Goal: Task Accomplishment & Management: Manage account settings

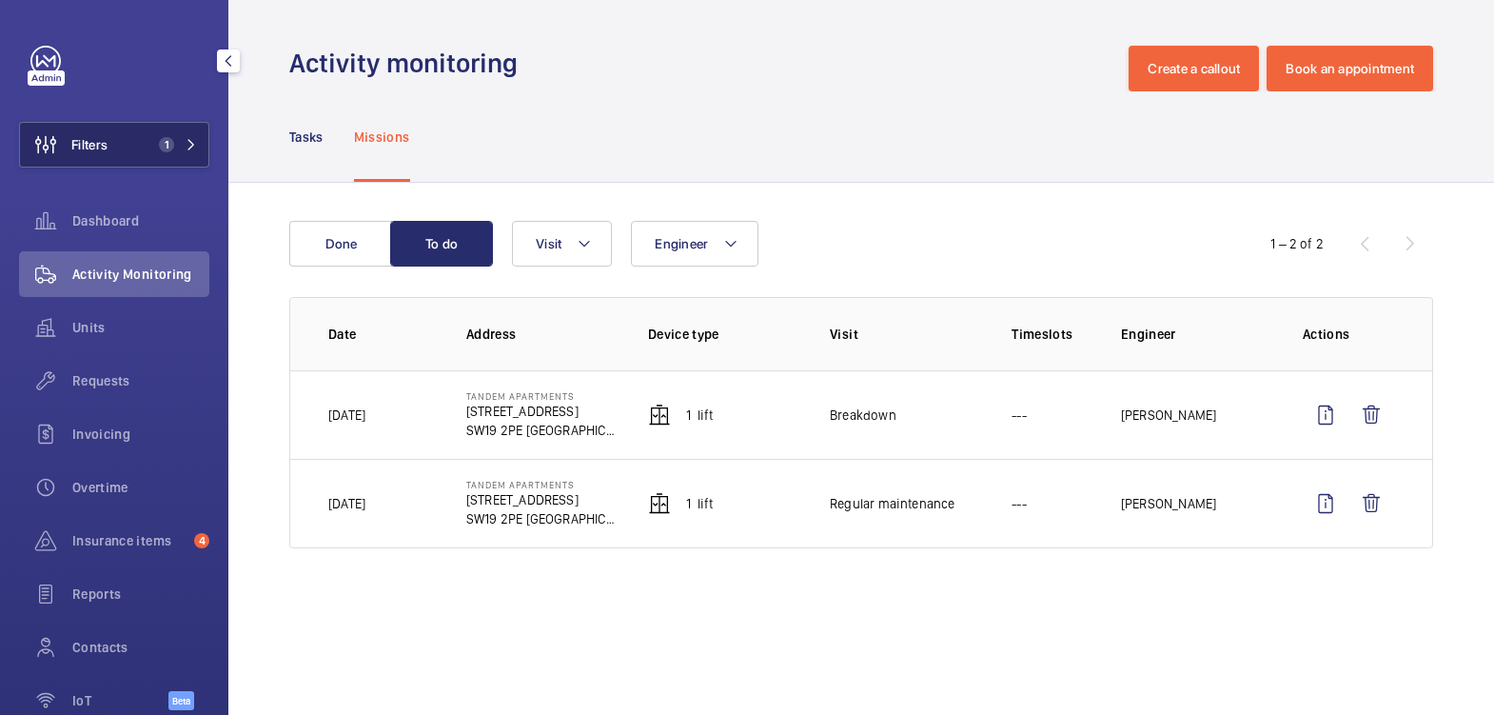
click at [151, 148] on span "1" at bounding box center [162, 144] width 23 height 15
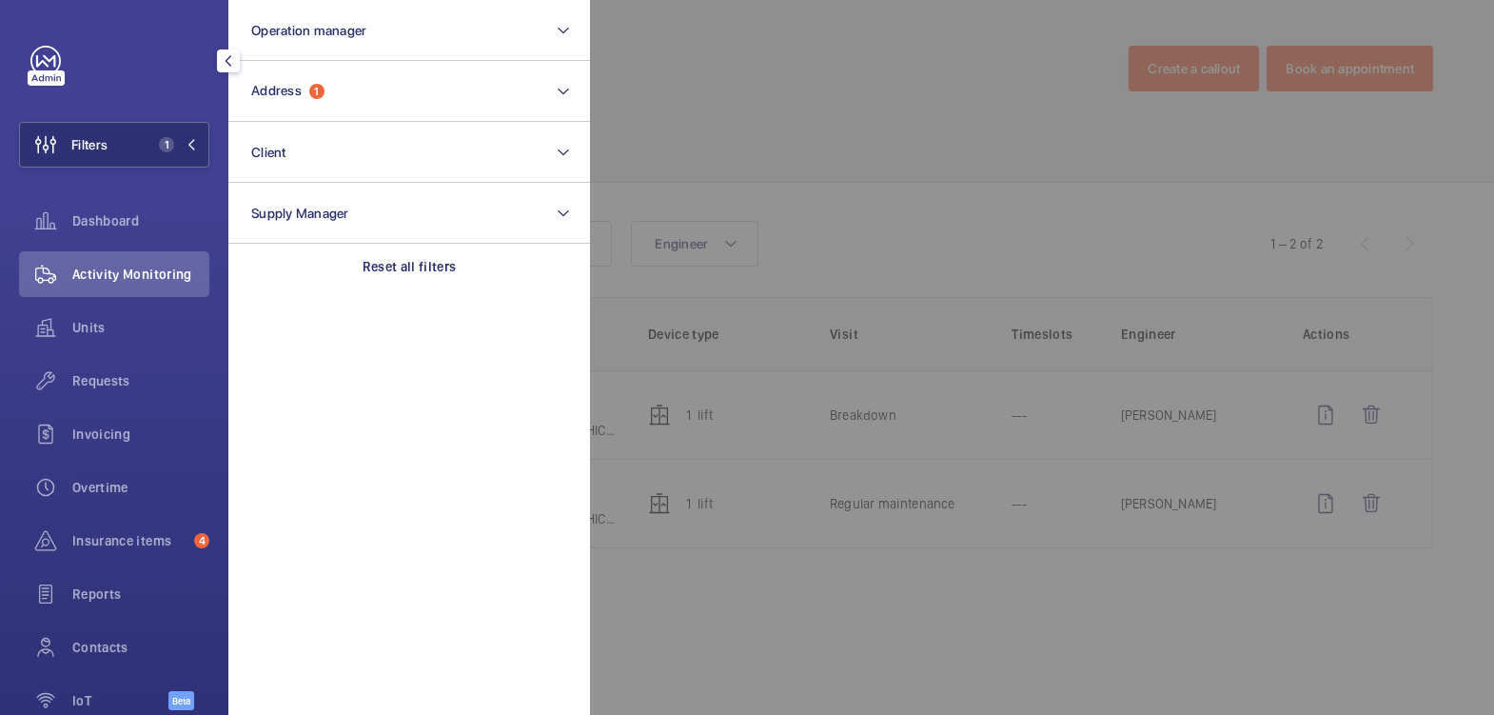
drag, startPoint x: 778, startPoint y: 66, endPoint x: 676, endPoint y: 121, distance: 115.8
click at [778, 64] on div at bounding box center [1337, 357] width 1494 height 715
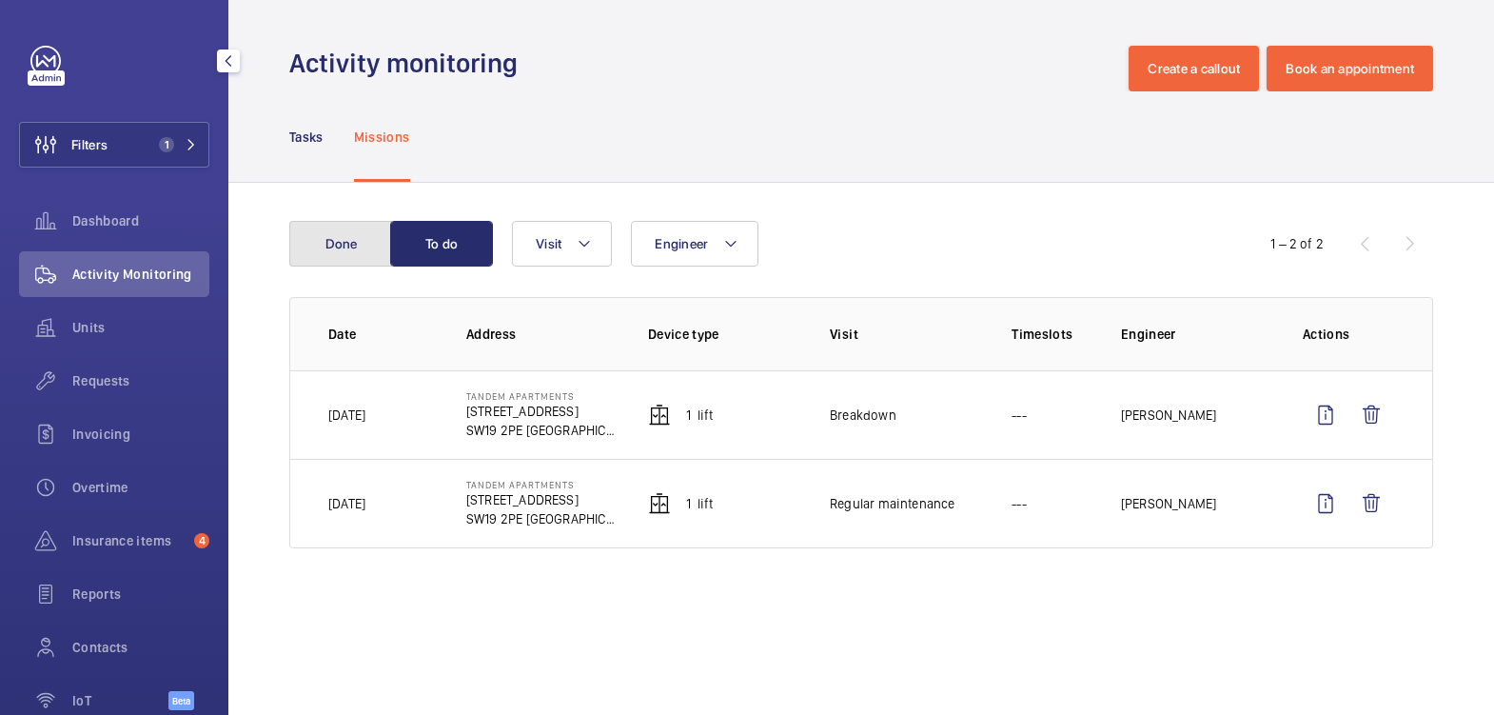
click at [330, 239] on button "Done" at bounding box center [340, 244] width 103 height 46
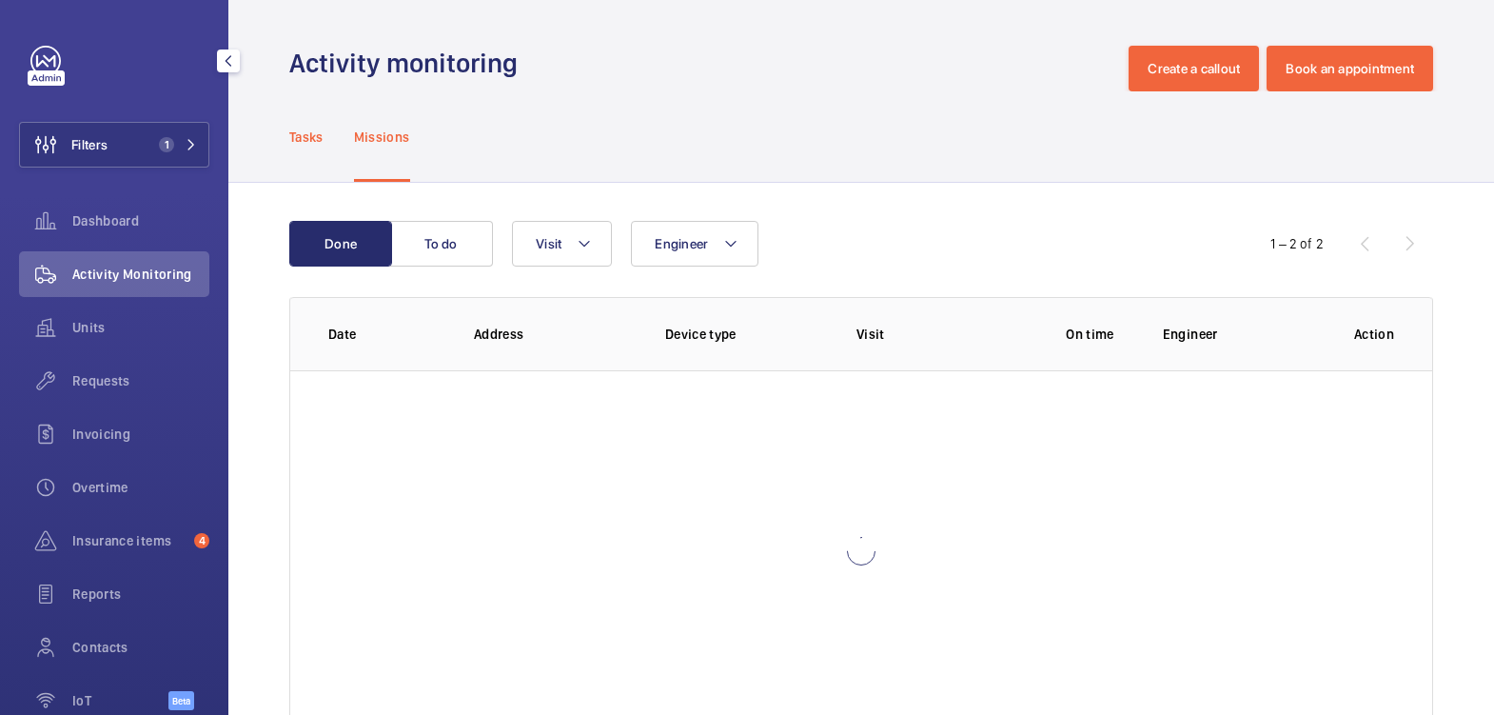
click at [317, 153] on div "Tasks" at bounding box center [306, 136] width 34 height 90
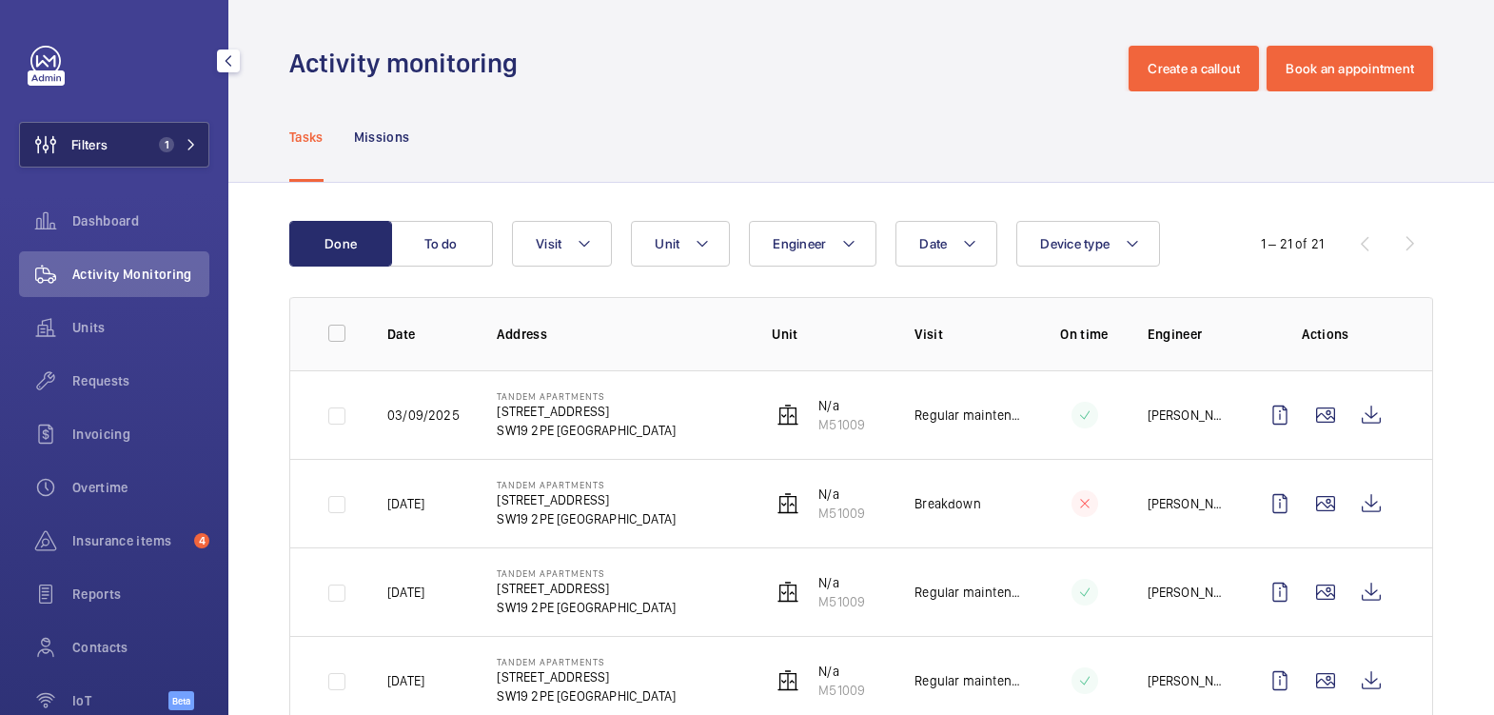
click at [151, 141] on span "1" at bounding box center [162, 144] width 23 height 15
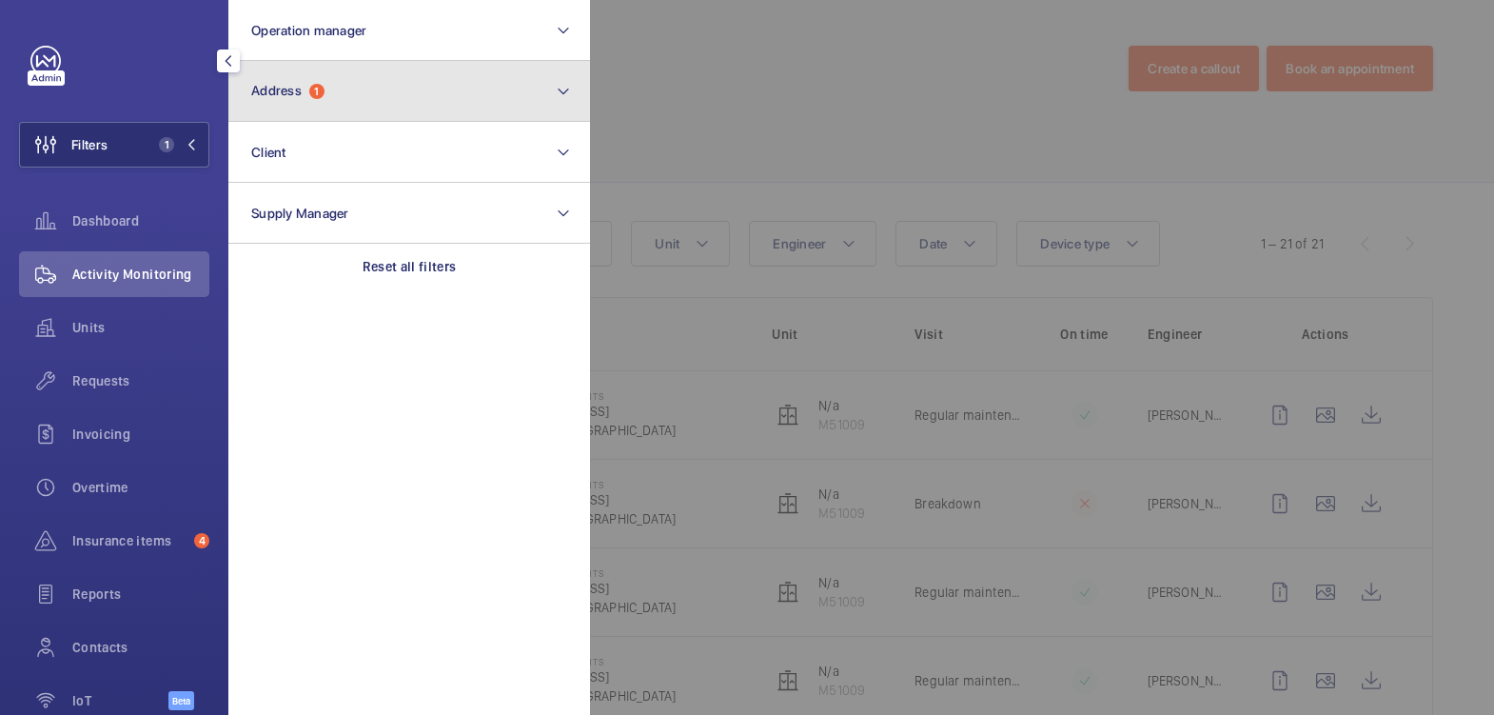
click at [390, 81] on button "Address 1" at bounding box center [409, 91] width 362 height 61
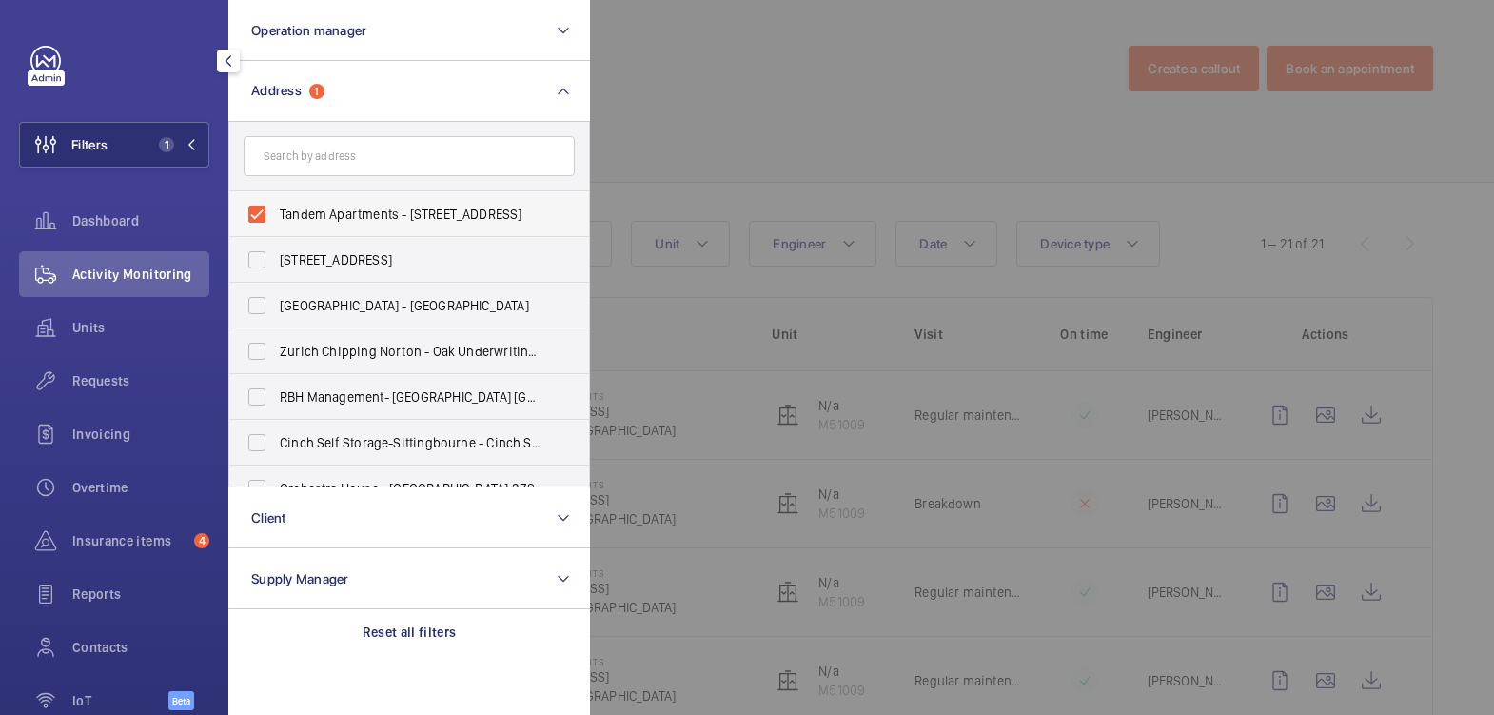
click at [315, 205] on span "Tandem Apartments - 114 Christchurch Rd, LONDON SW19 2PE" at bounding box center [411, 214] width 262 height 19
click at [276, 205] on input "Tandem Apartments - 114 Christchurch Rd, LONDON SW19 2PE" at bounding box center [257, 214] width 38 height 38
checkbox input "false"
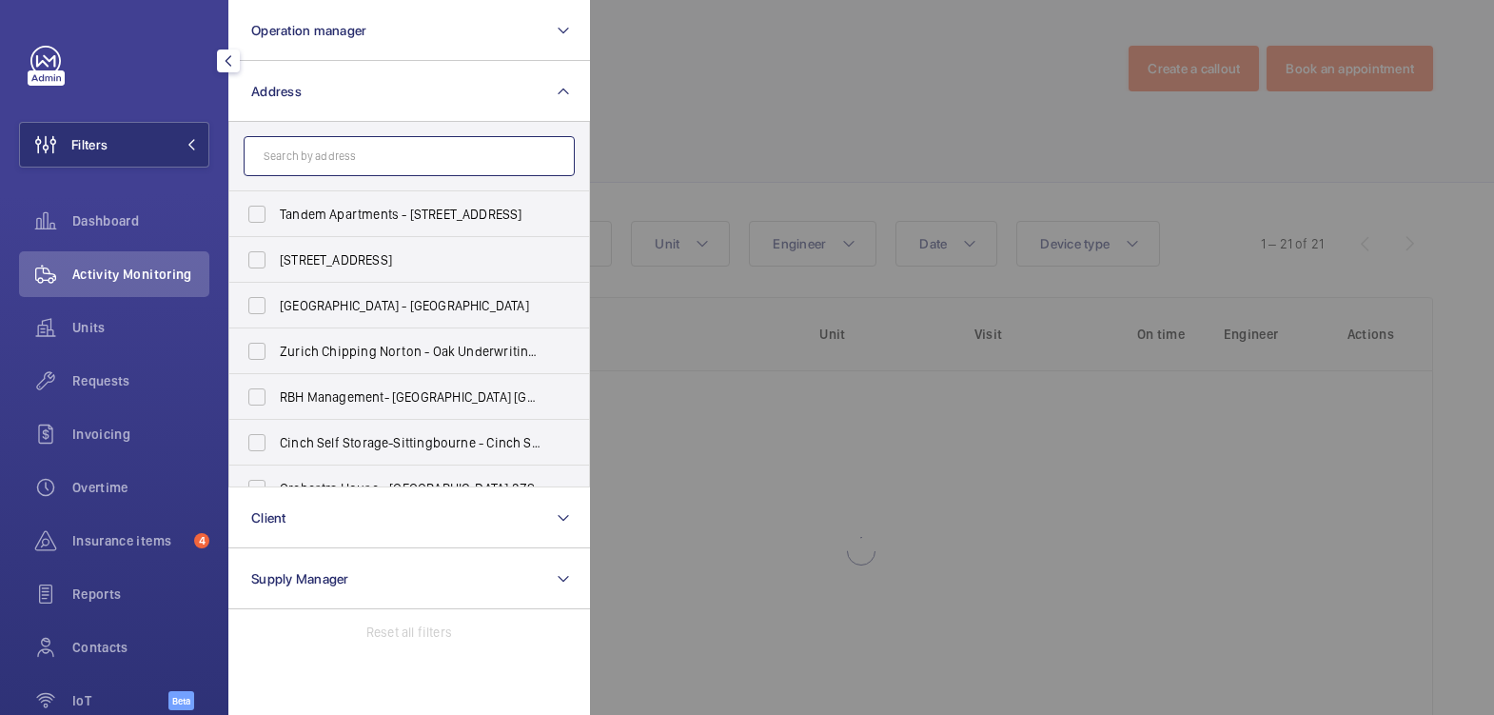
click at [339, 154] on input "text" at bounding box center [409, 156] width 331 height 40
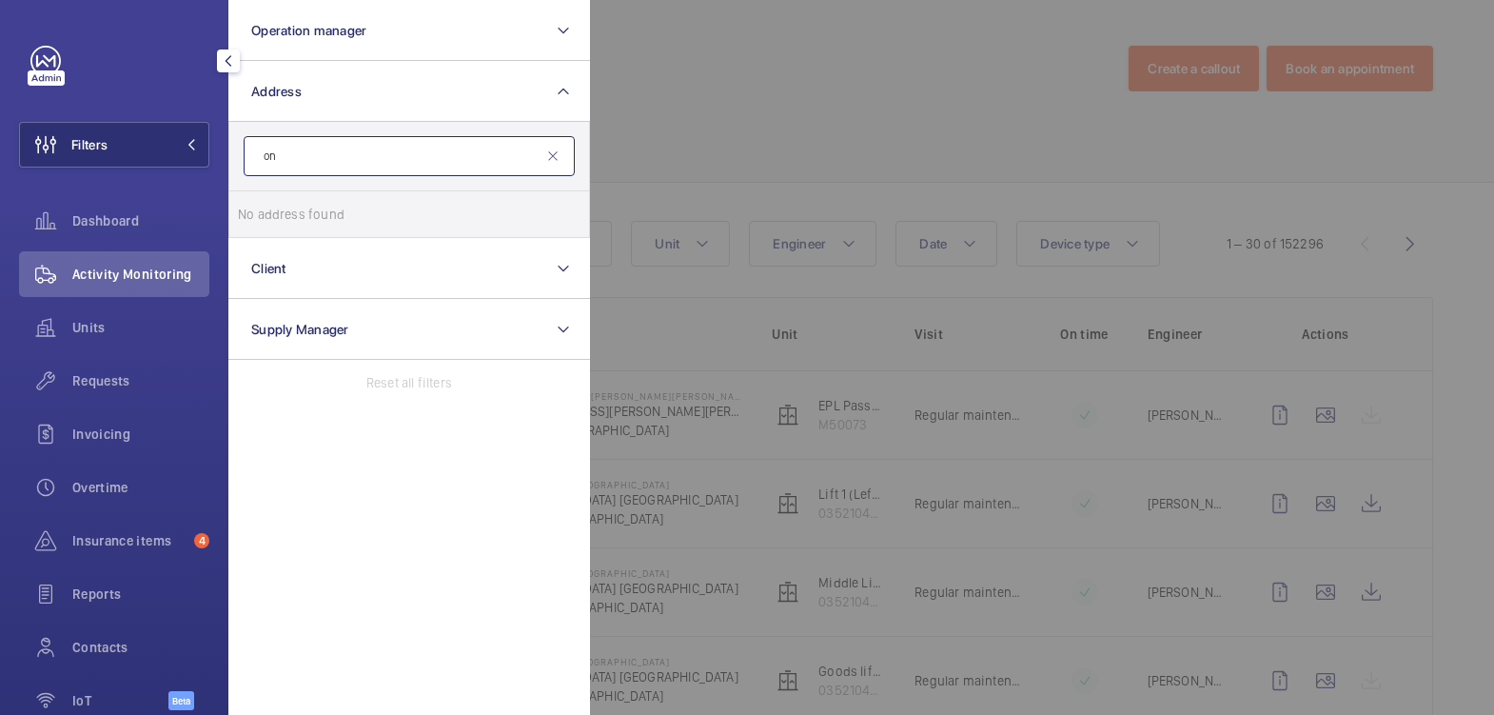
type input "o"
type input "RG1 3JH"
drag, startPoint x: 421, startPoint y: 166, endPoint x: 138, endPoint y: 162, distance: 283.6
click at [138, 162] on wm-front-sidebar-menu-filter "Filters Operation manager Address RG1 3JH No address found Reset Client Supply …" at bounding box center [114, 145] width 190 height 46
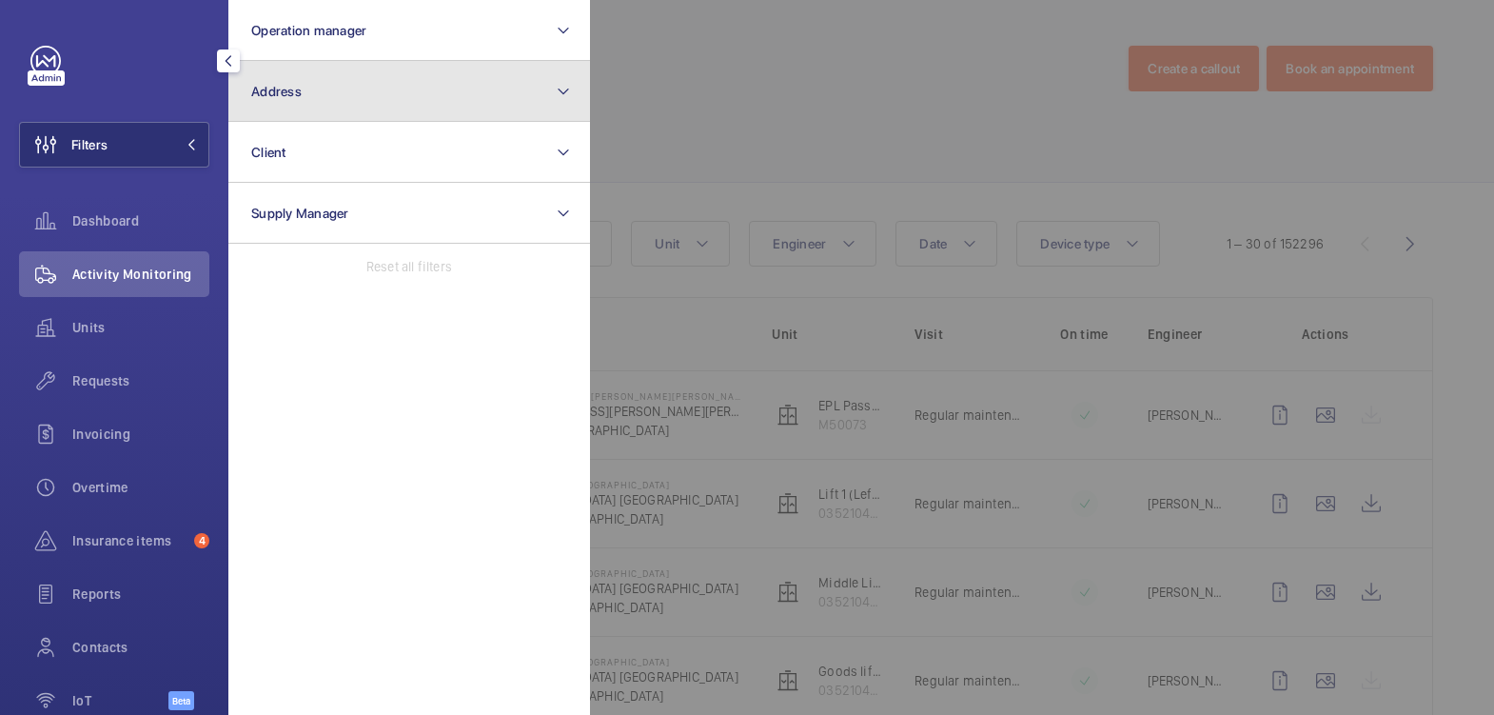
click at [309, 84] on button "Address" at bounding box center [409, 91] width 362 height 61
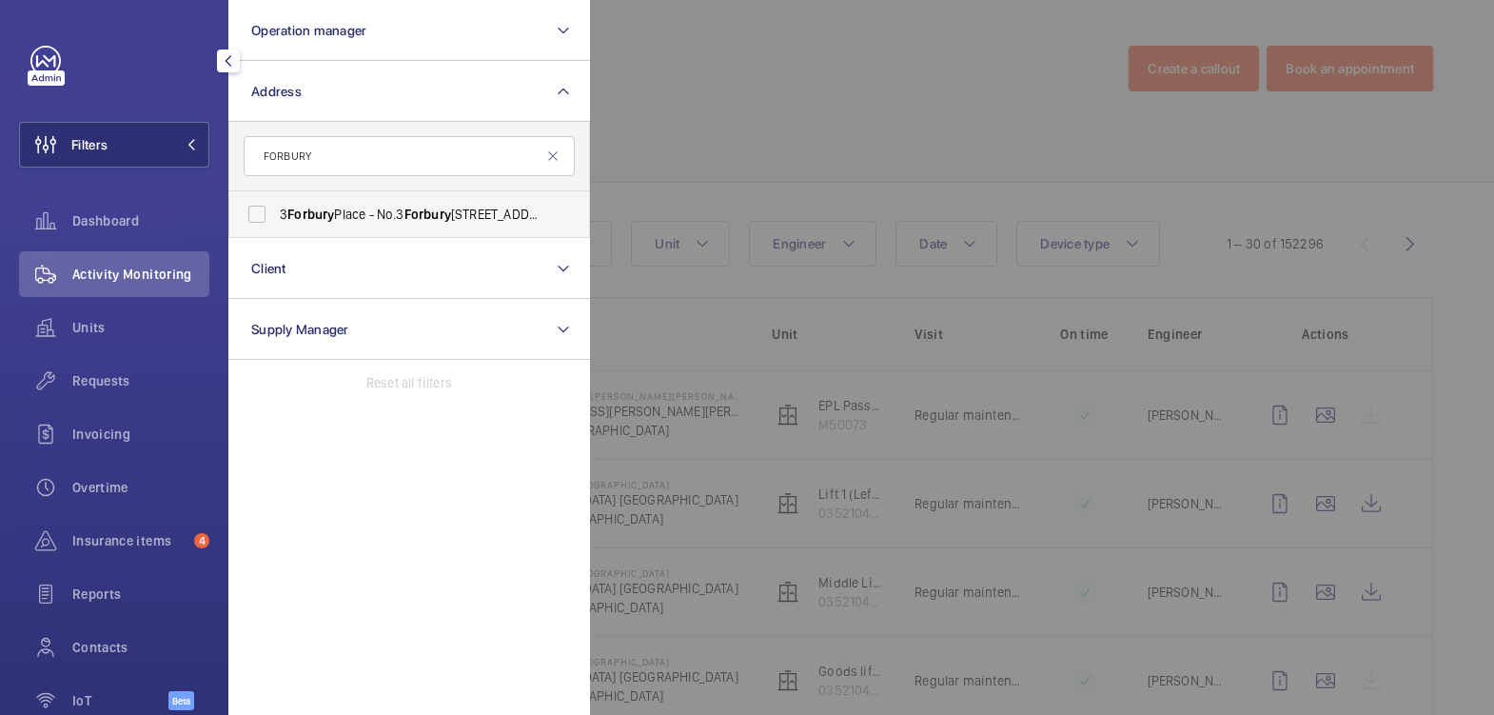
type input "FORBURY"
click at [405, 219] on span "3 Forbury Place - No.3 Forbury Place, READING RG1 3YL" at bounding box center [411, 214] width 262 height 19
click at [276, 219] on input "3 Forbury Place - No.3 Forbury Place, READING RG1 3YL" at bounding box center [257, 214] width 38 height 38
checkbox input "true"
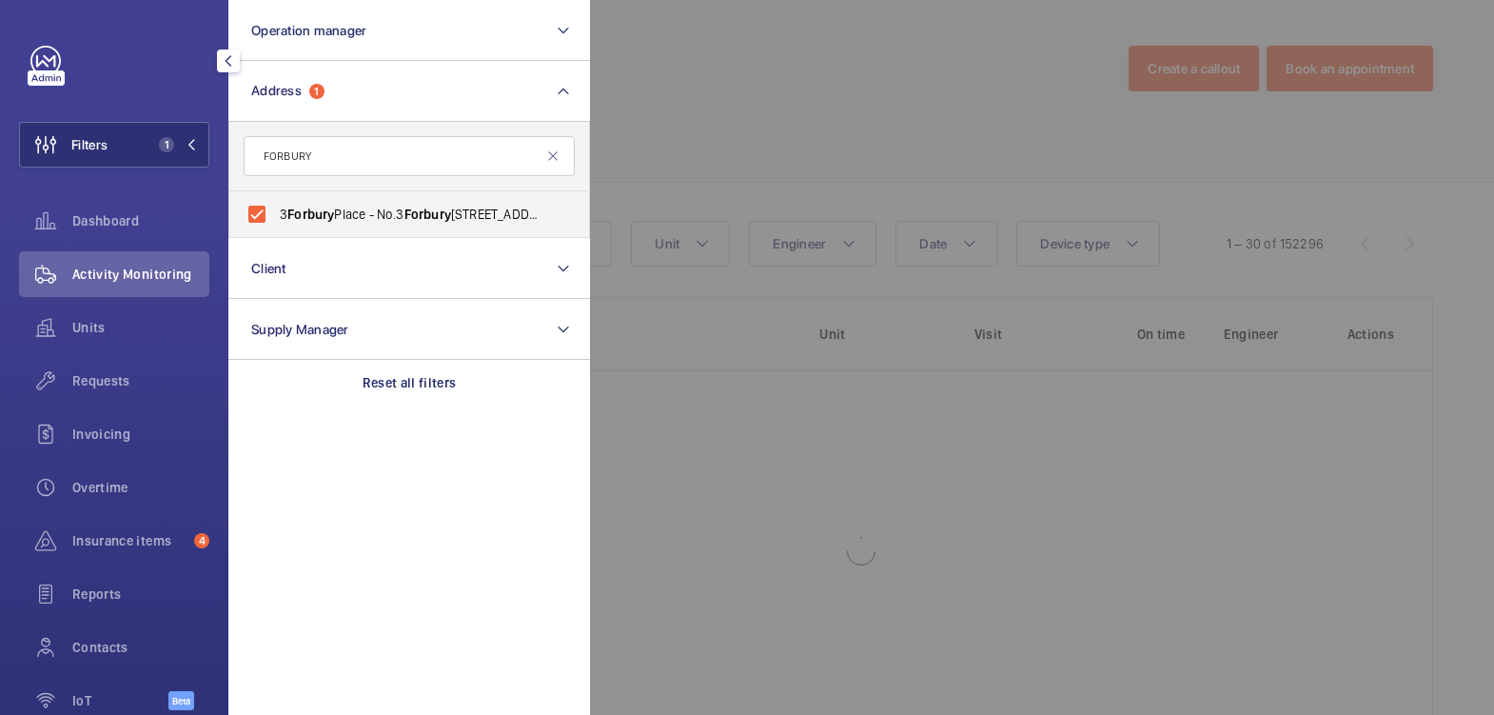
click at [690, 126] on div at bounding box center [1337, 357] width 1494 height 715
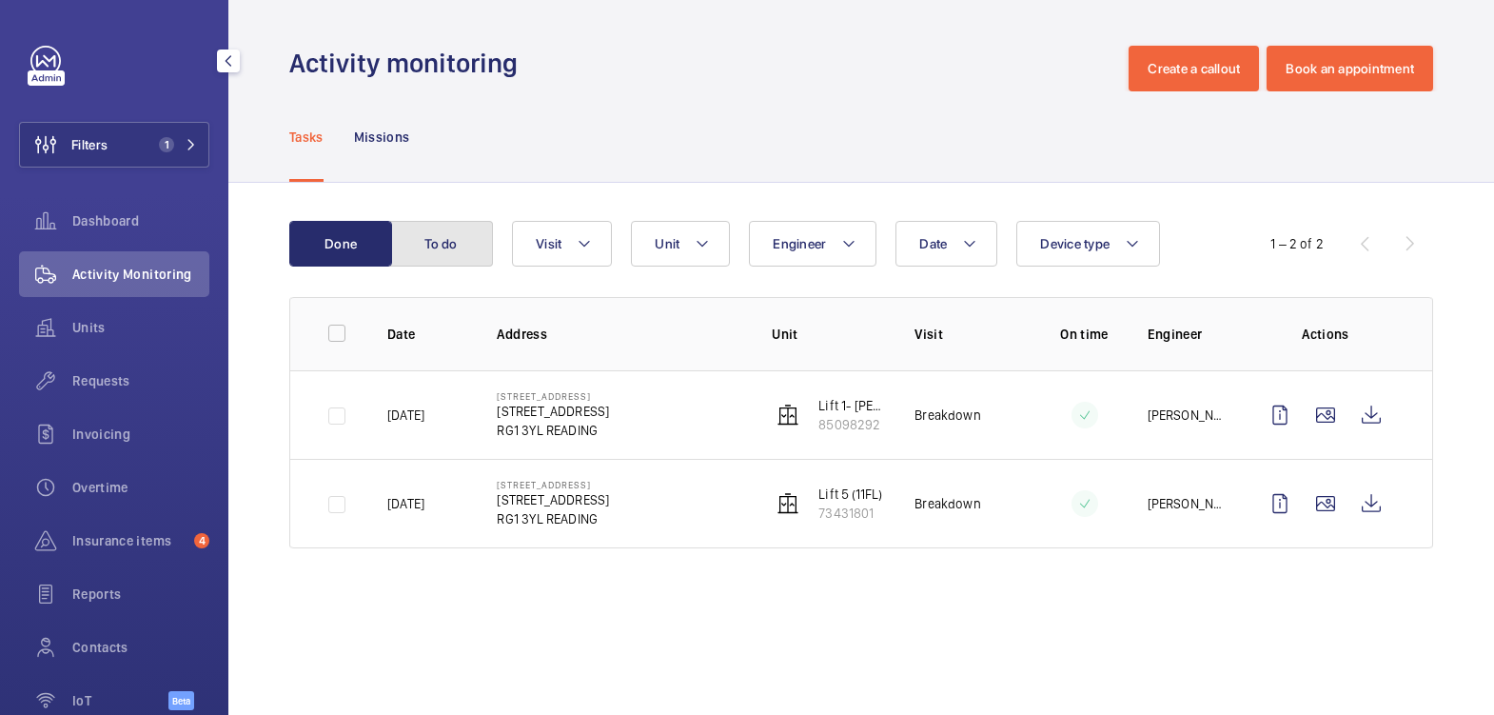
click at [450, 241] on button "To do" at bounding box center [441, 244] width 103 height 46
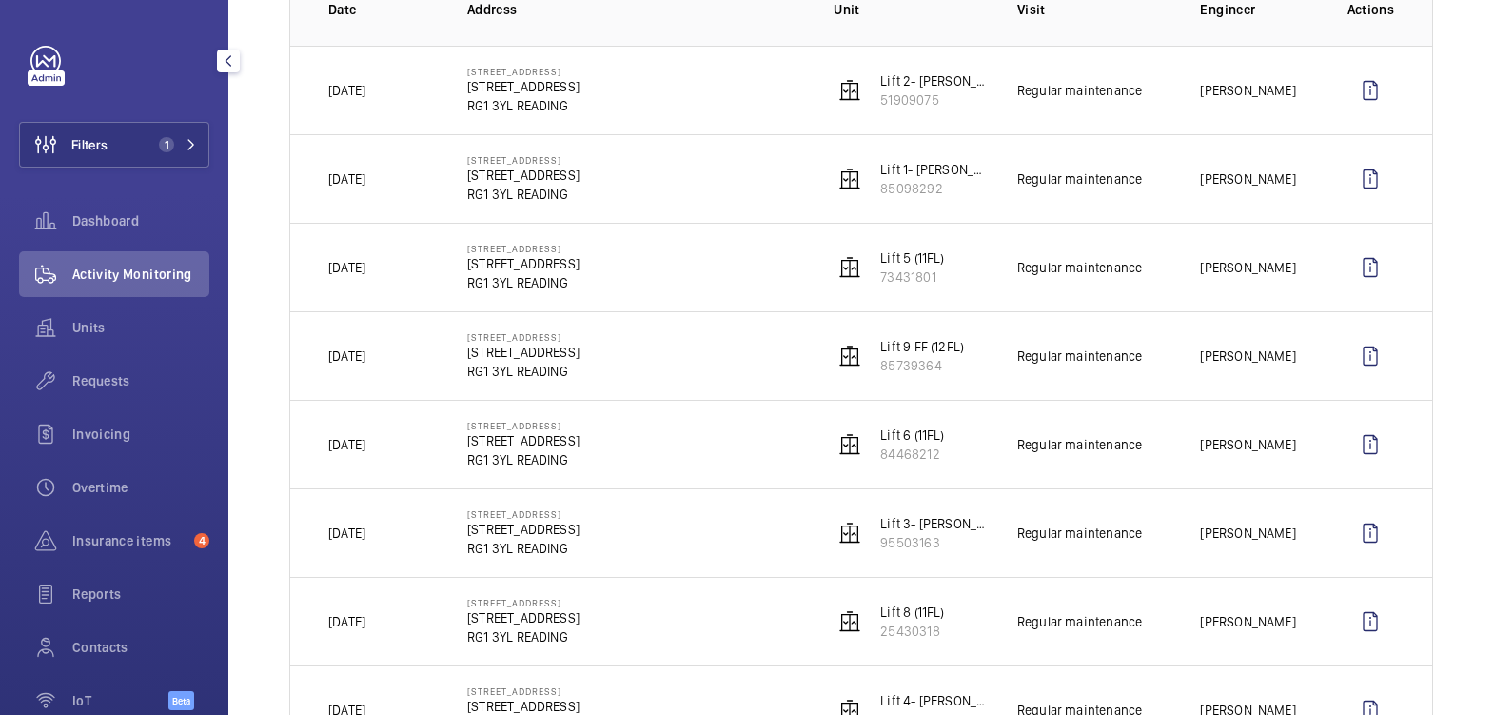
scroll to position [298, 0]
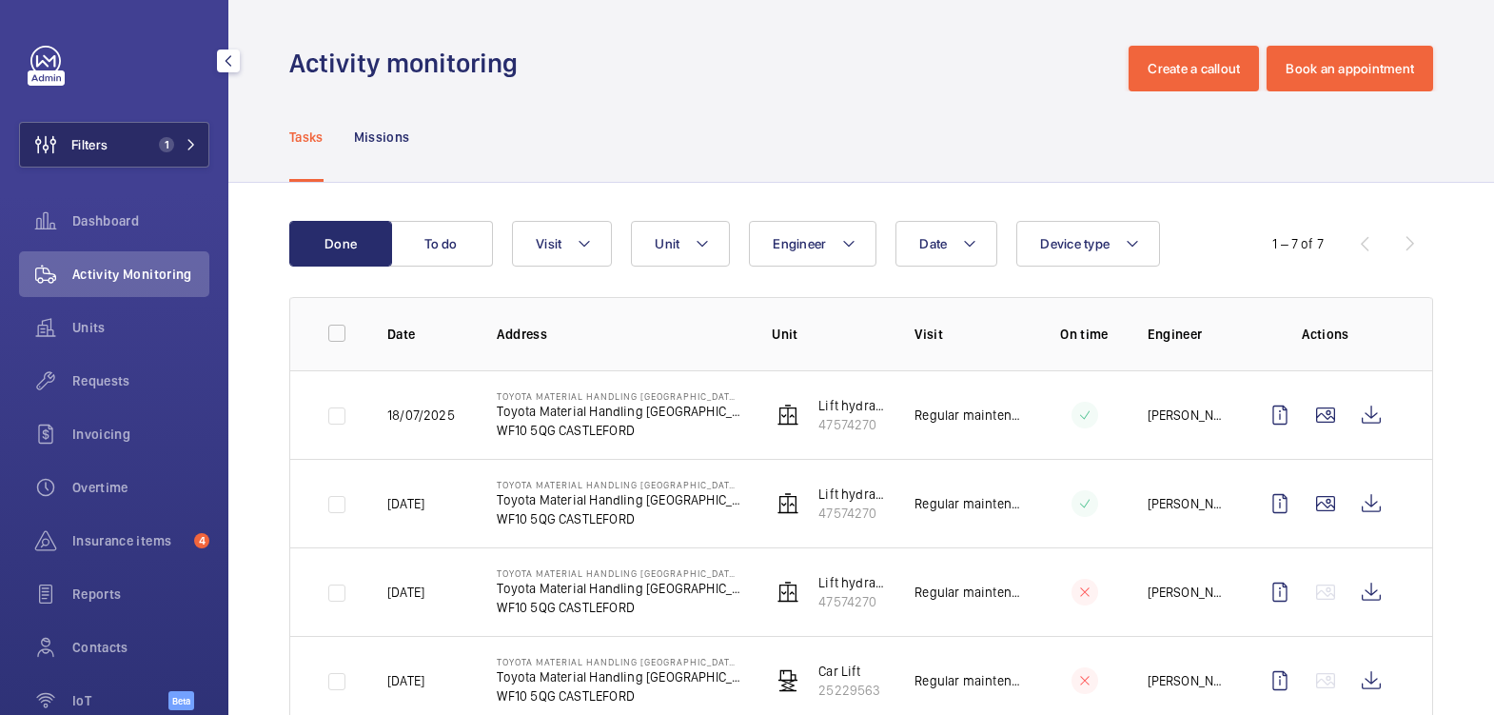
click at [159, 141] on span "1" at bounding box center [166, 144] width 15 height 15
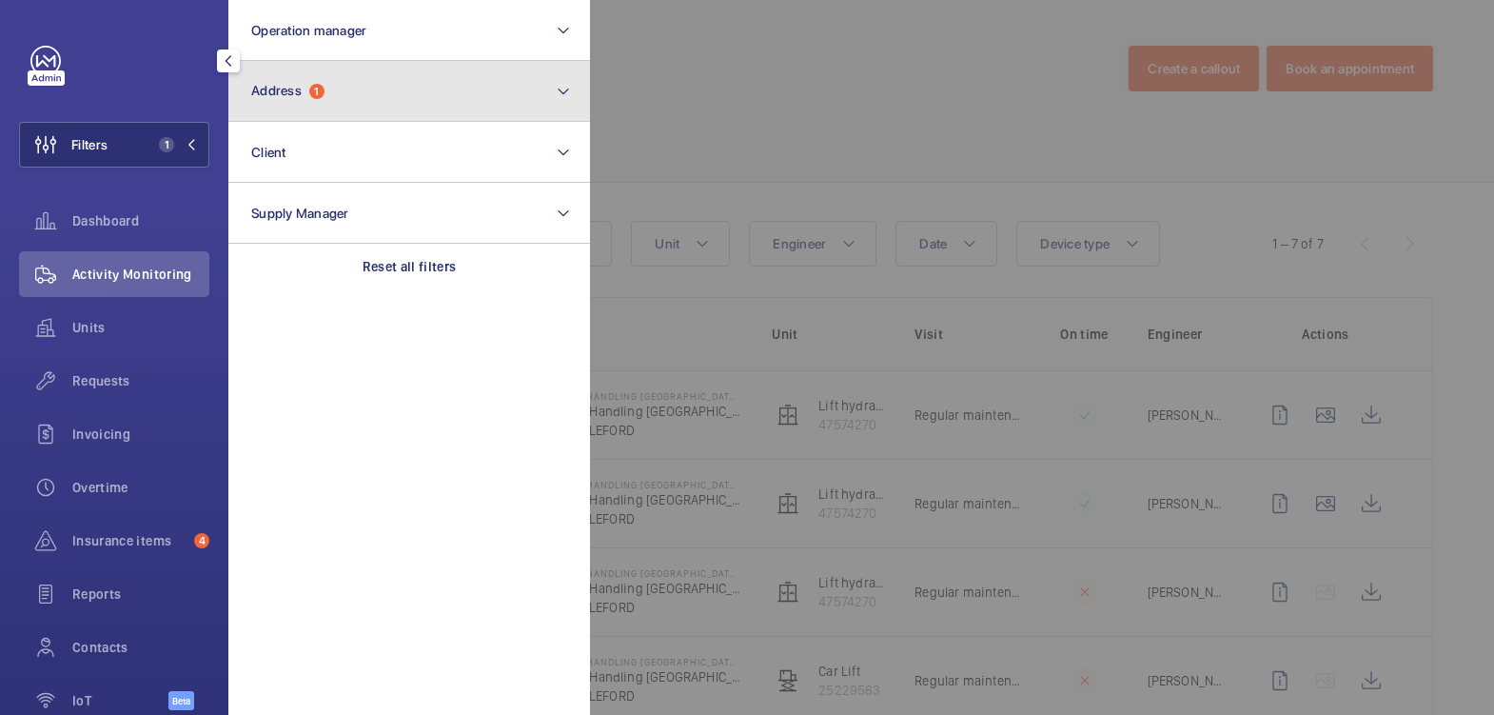
click at [380, 97] on button "Address 1" at bounding box center [409, 91] width 362 height 61
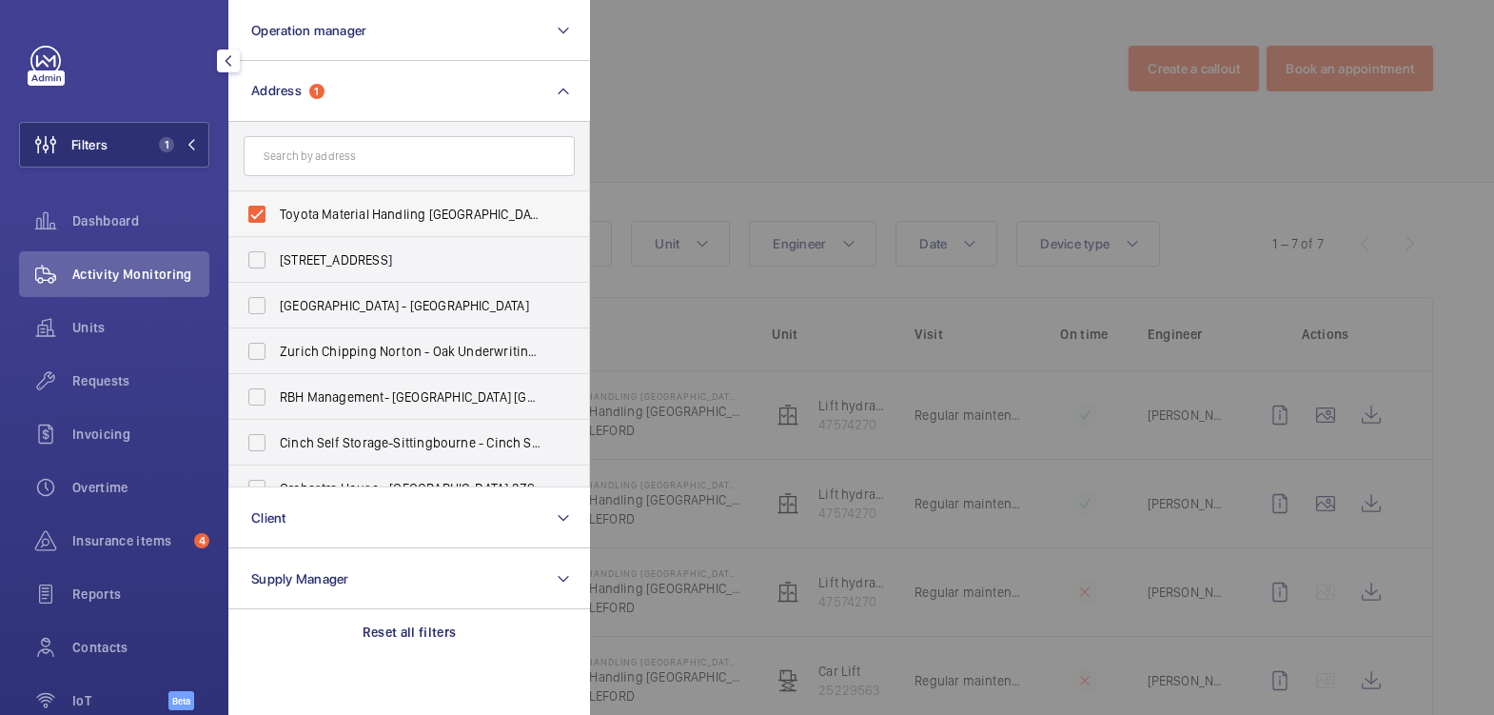
click at [336, 210] on span "Toyota Material Handling [GEOGRAPHIC_DATA]- [GEOGRAPHIC_DATA] - Toyota Material…" at bounding box center [411, 214] width 262 height 19
click at [276, 210] on input "Toyota Material Handling [GEOGRAPHIC_DATA]- [GEOGRAPHIC_DATA] - Toyota Material…" at bounding box center [257, 214] width 38 height 38
checkbox input "false"
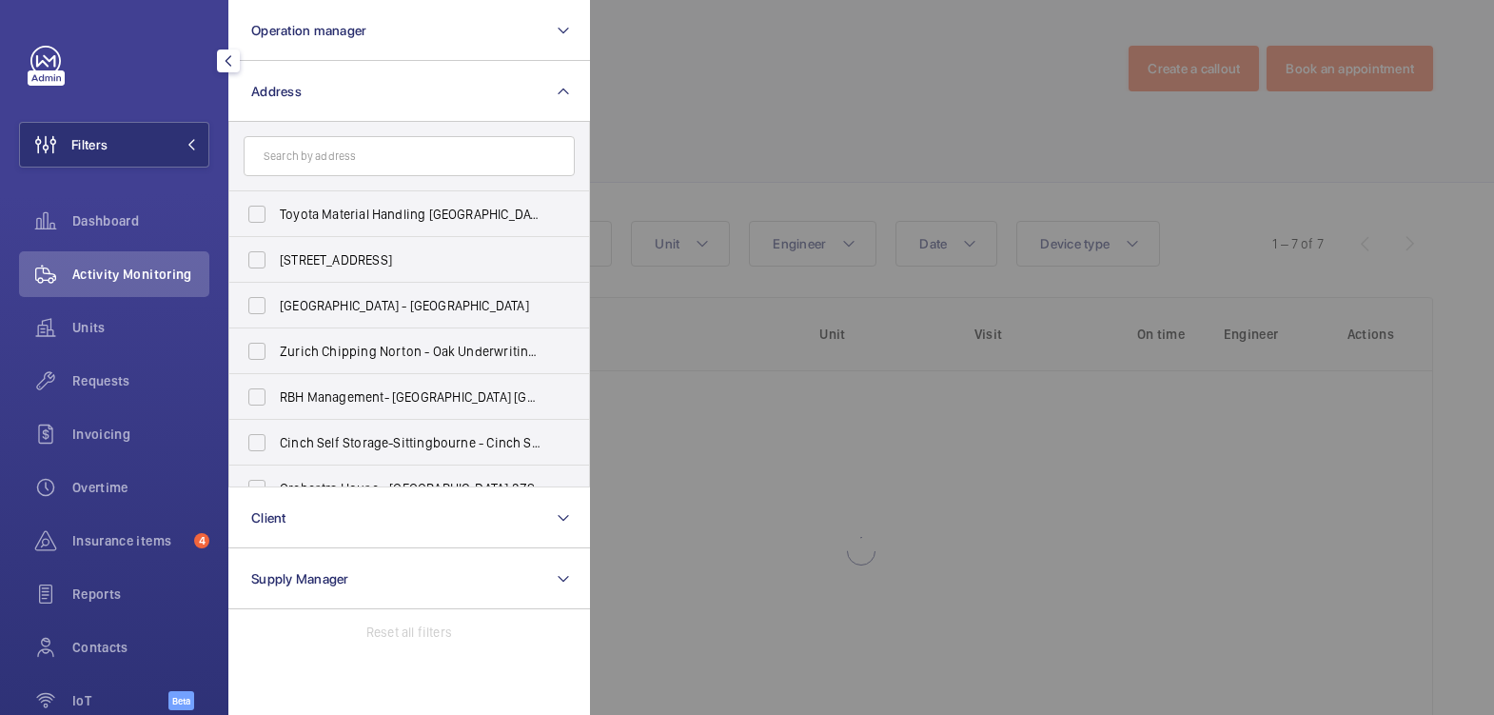
click at [711, 75] on div at bounding box center [1337, 357] width 1494 height 715
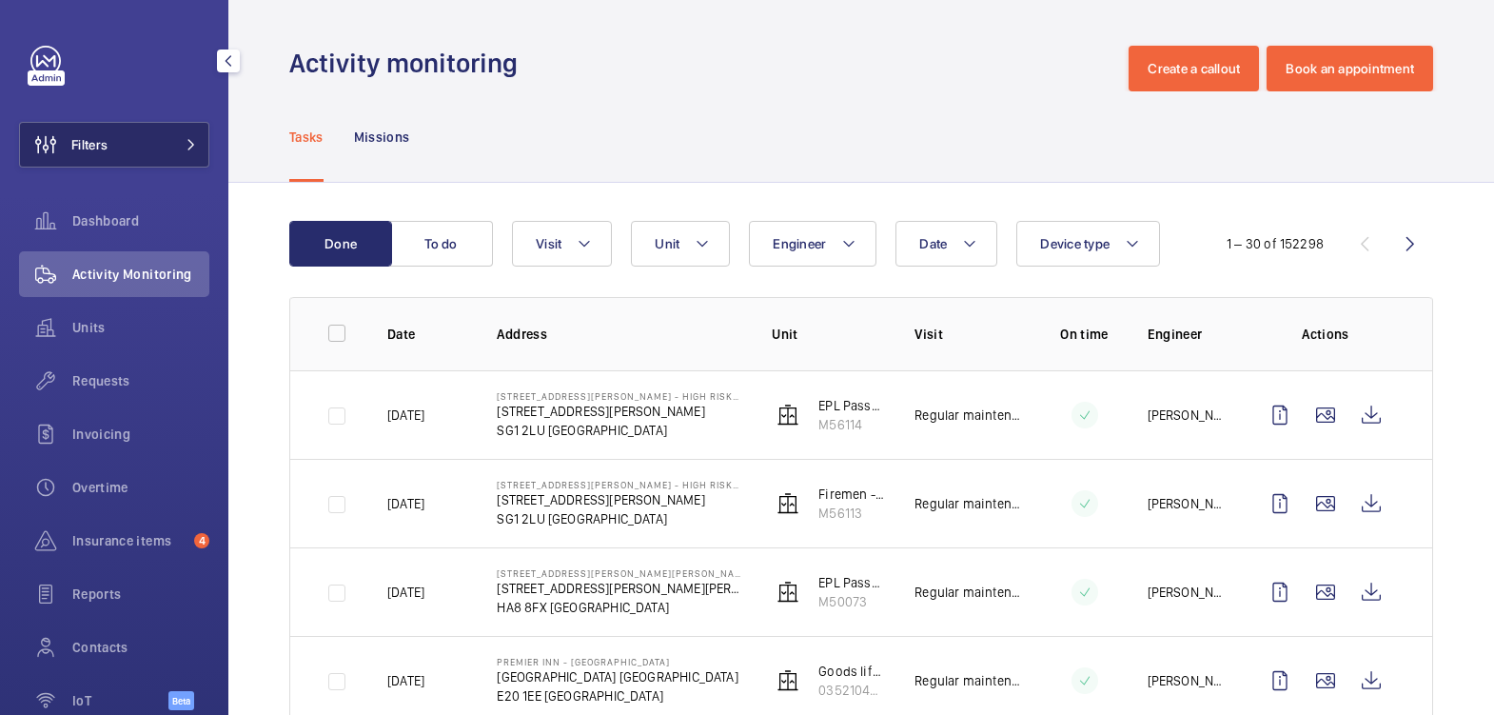
click at [147, 142] on button "Filters" at bounding box center [114, 145] width 190 height 46
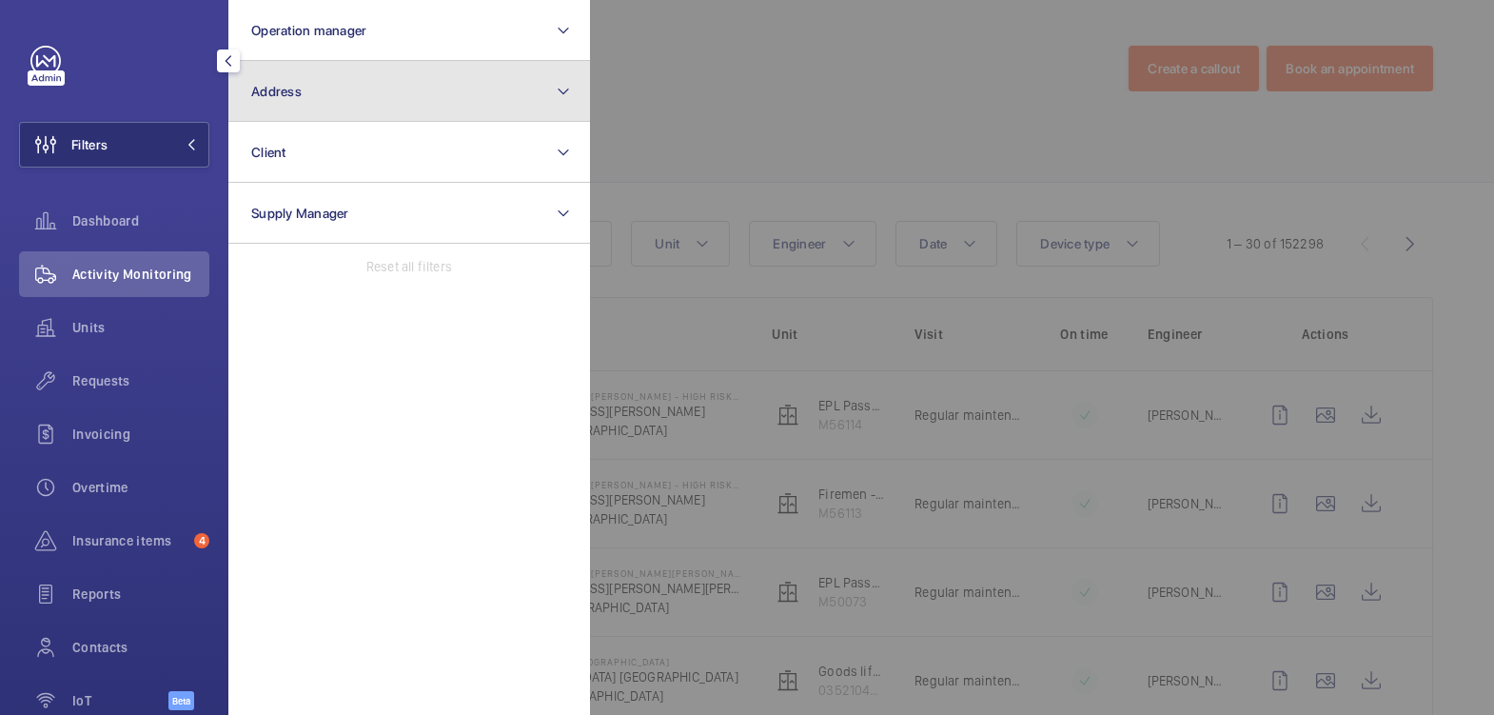
click at [318, 94] on button "Address" at bounding box center [409, 91] width 362 height 61
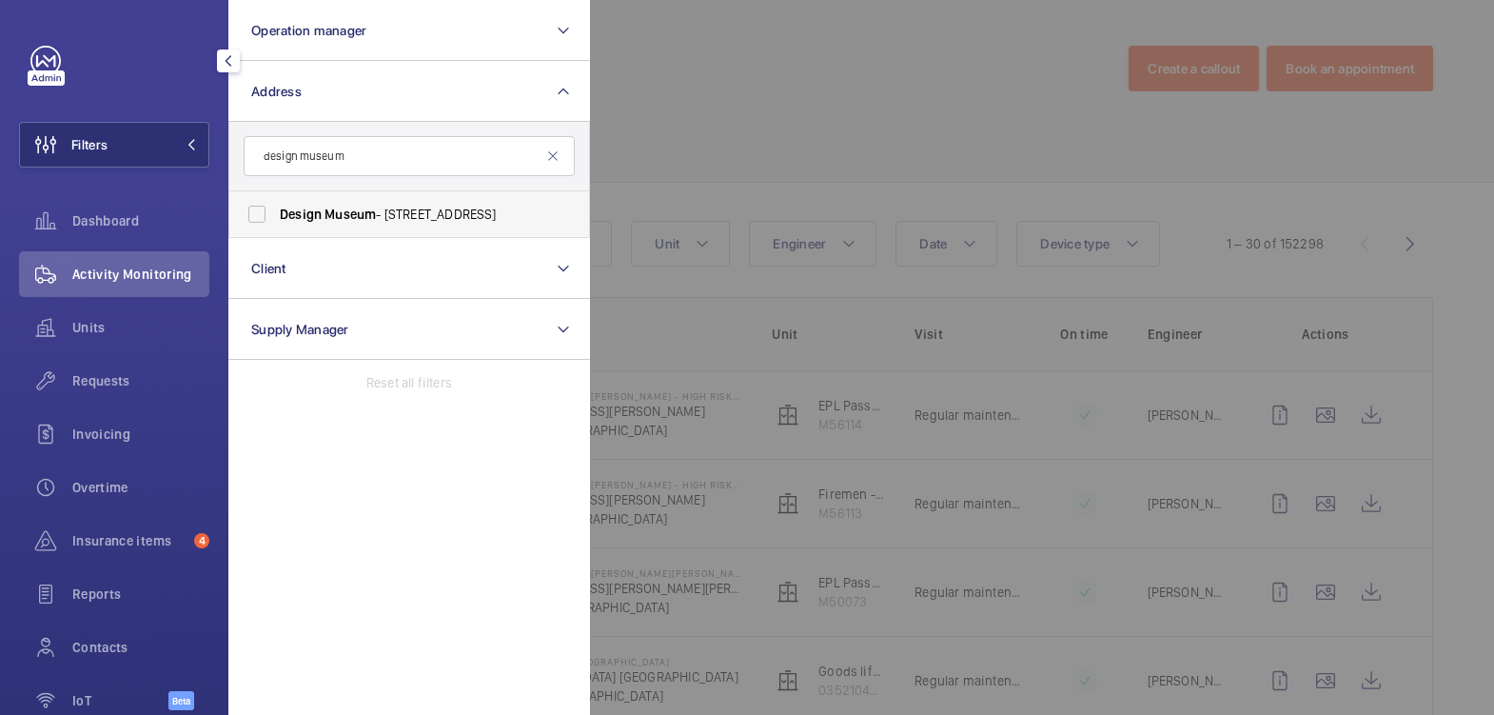
type input "design museum"
drag, startPoint x: 376, startPoint y: 222, endPoint x: 425, endPoint y: 210, distance: 50.8
click at [376, 222] on span "Design Museum - [STREET_ADDRESS]" at bounding box center [411, 214] width 262 height 19
click at [276, 222] on input "Design Museum - [STREET_ADDRESS]" at bounding box center [257, 214] width 38 height 38
checkbox input "true"
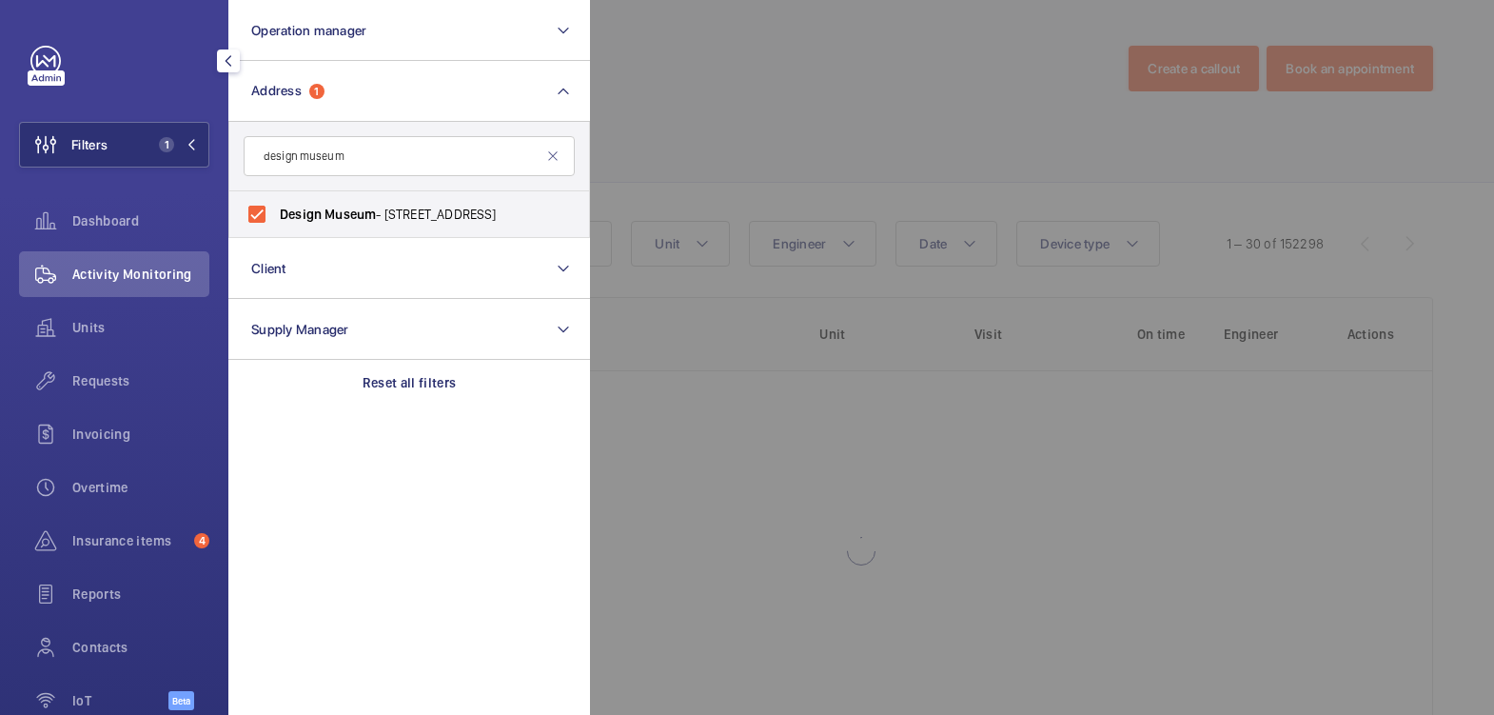
click at [664, 103] on div at bounding box center [1337, 357] width 1494 height 715
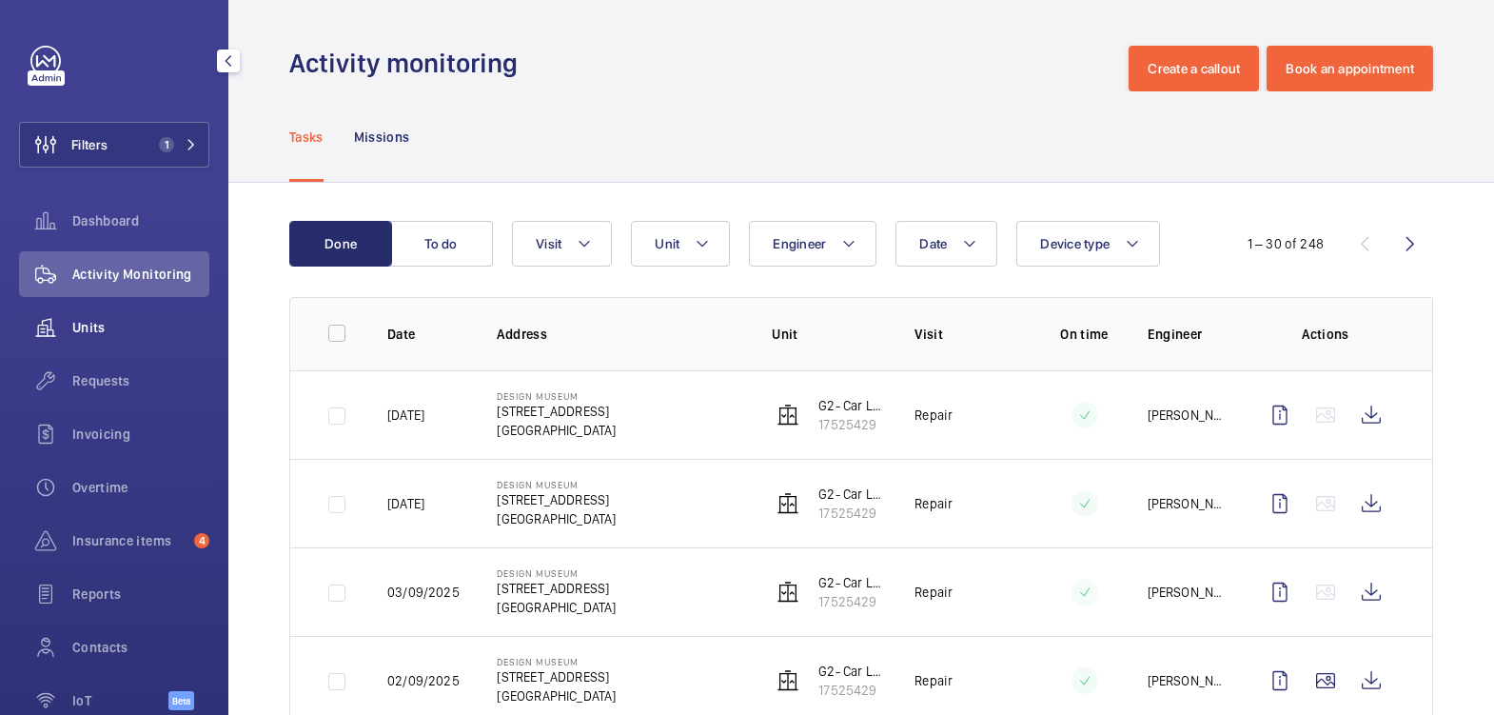
click at [125, 315] on div "Units" at bounding box center [114, 327] width 190 height 46
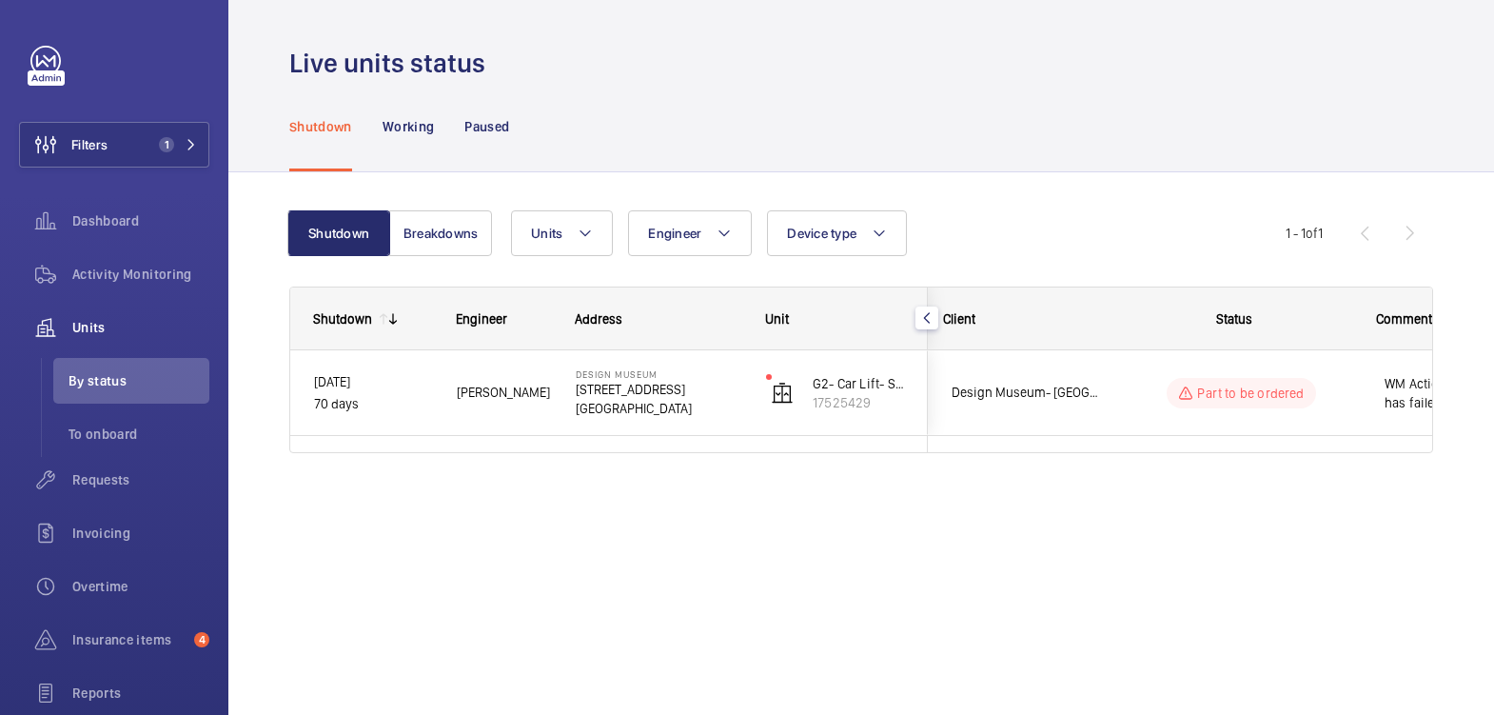
scroll to position [0, 371]
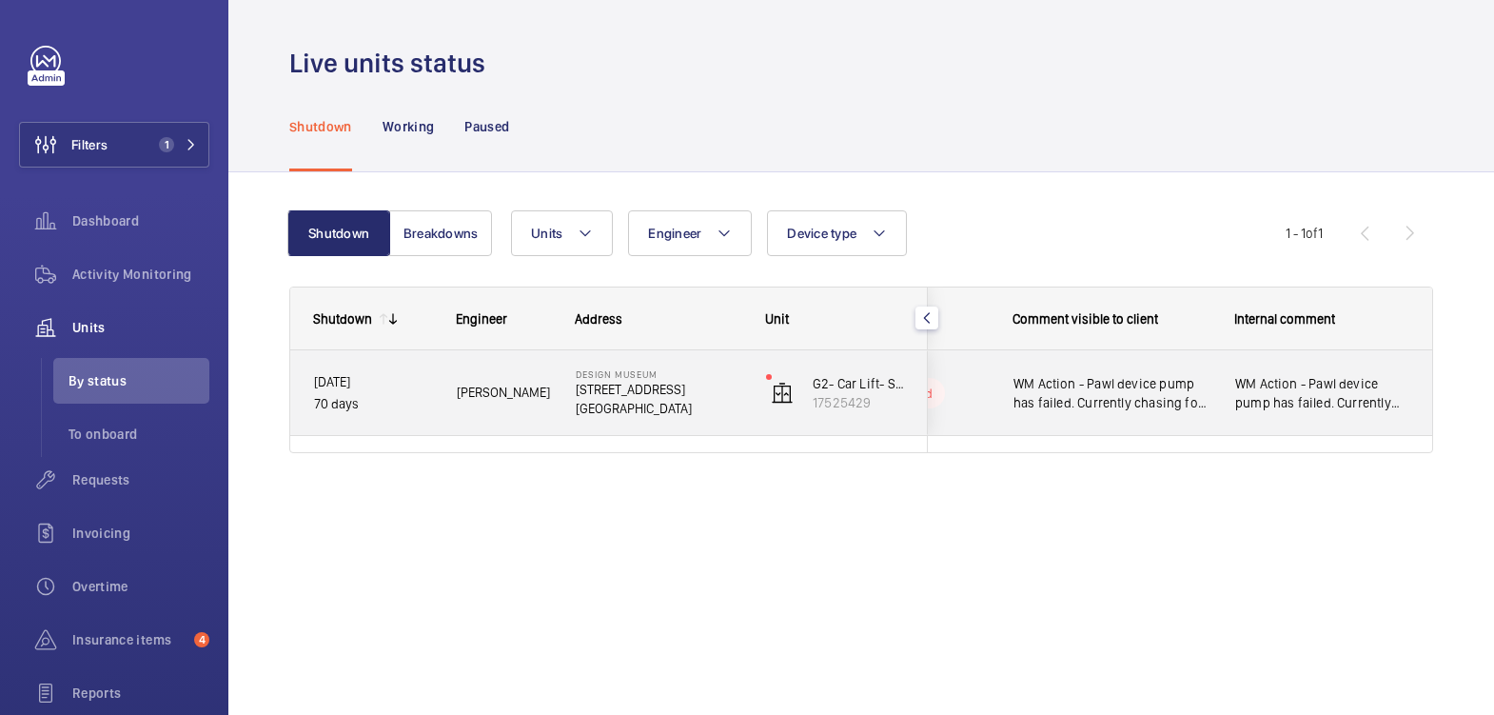
click at [1311, 428] on div "WM Action - Pawl device pump has failed. Currently chasing for a leadtime / war…" at bounding box center [1322, 393] width 220 height 82
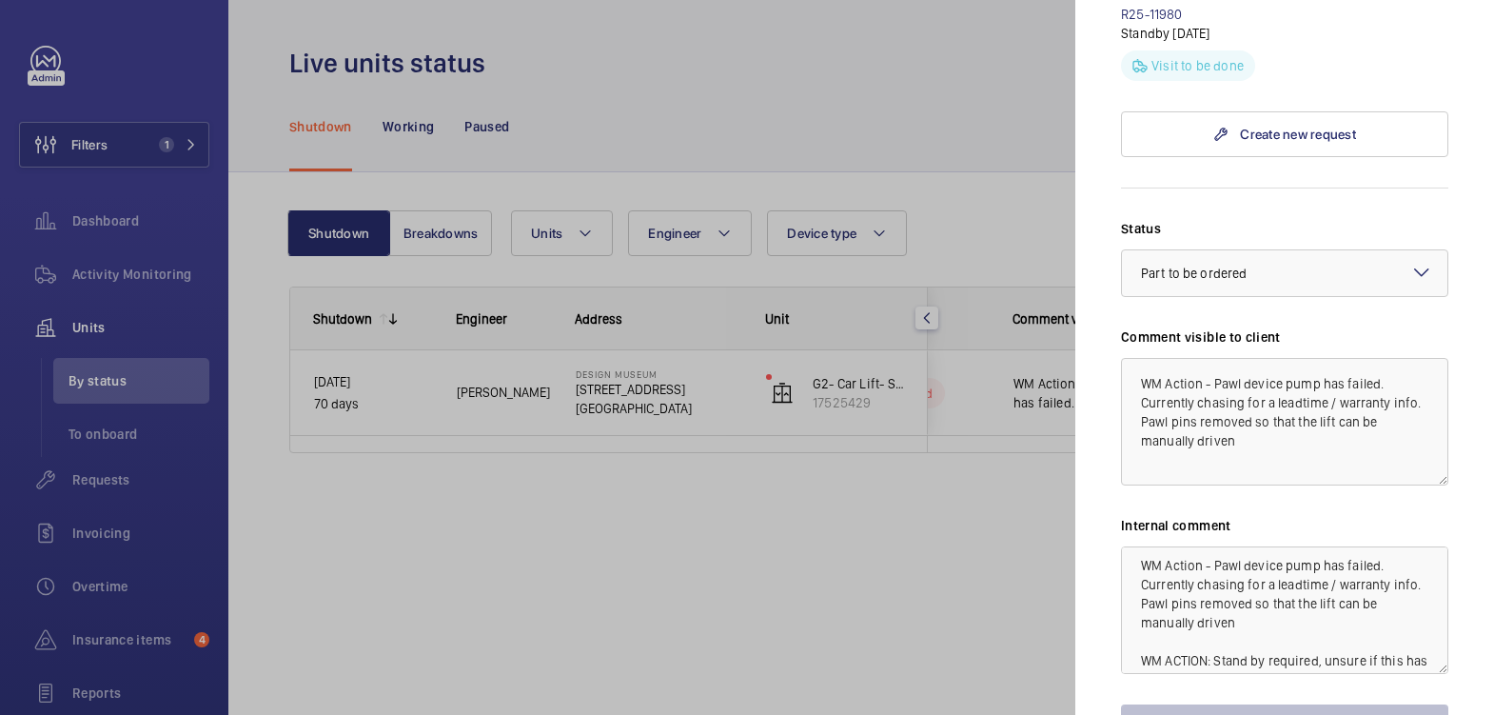
scroll to position [0, 0]
click at [1140, 632] on textarea "WM Action - Pawl device pump has failed. Currently chasing for a leadtime / war…" at bounding box center [1284, 609] width 327 height 127
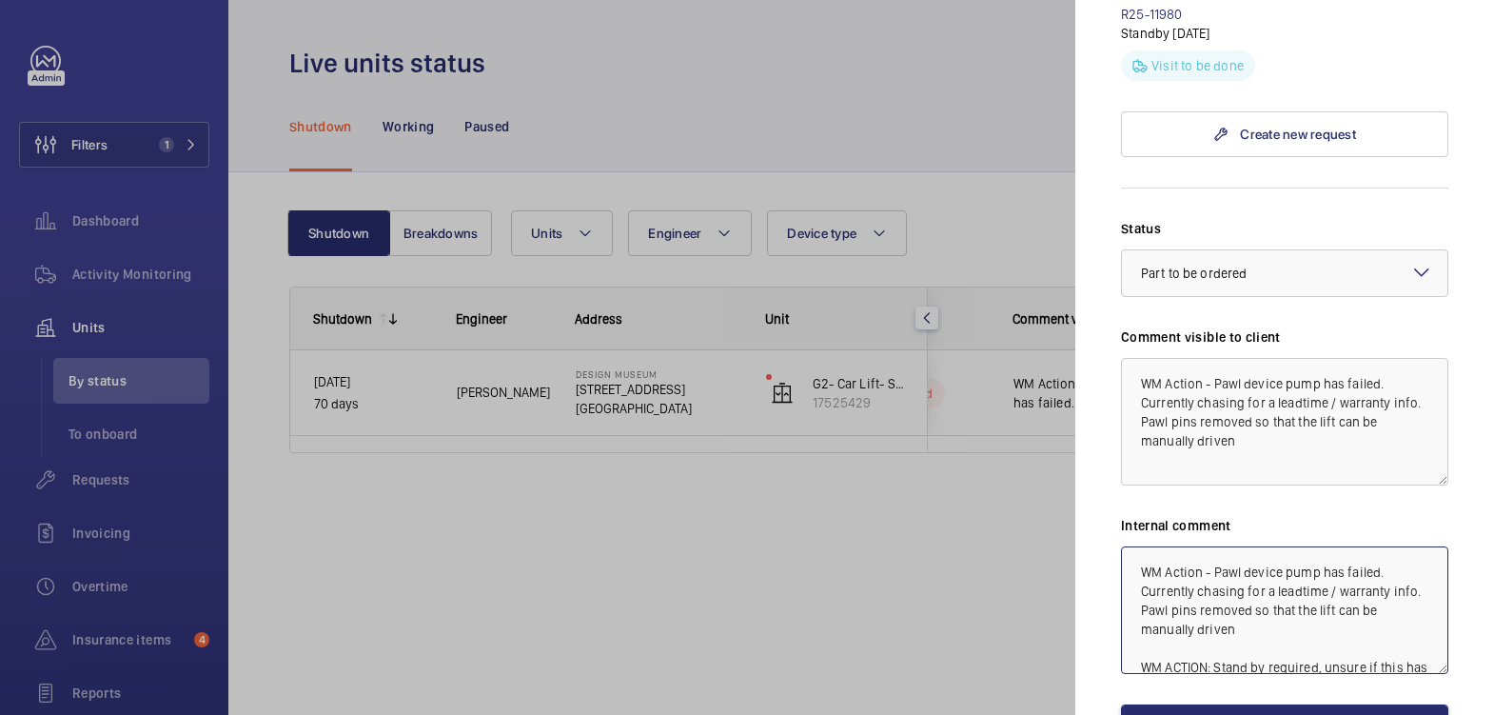
type textarea "WM Action - Pawl device pump has failed. Currently chasing for a leadtime / war…"
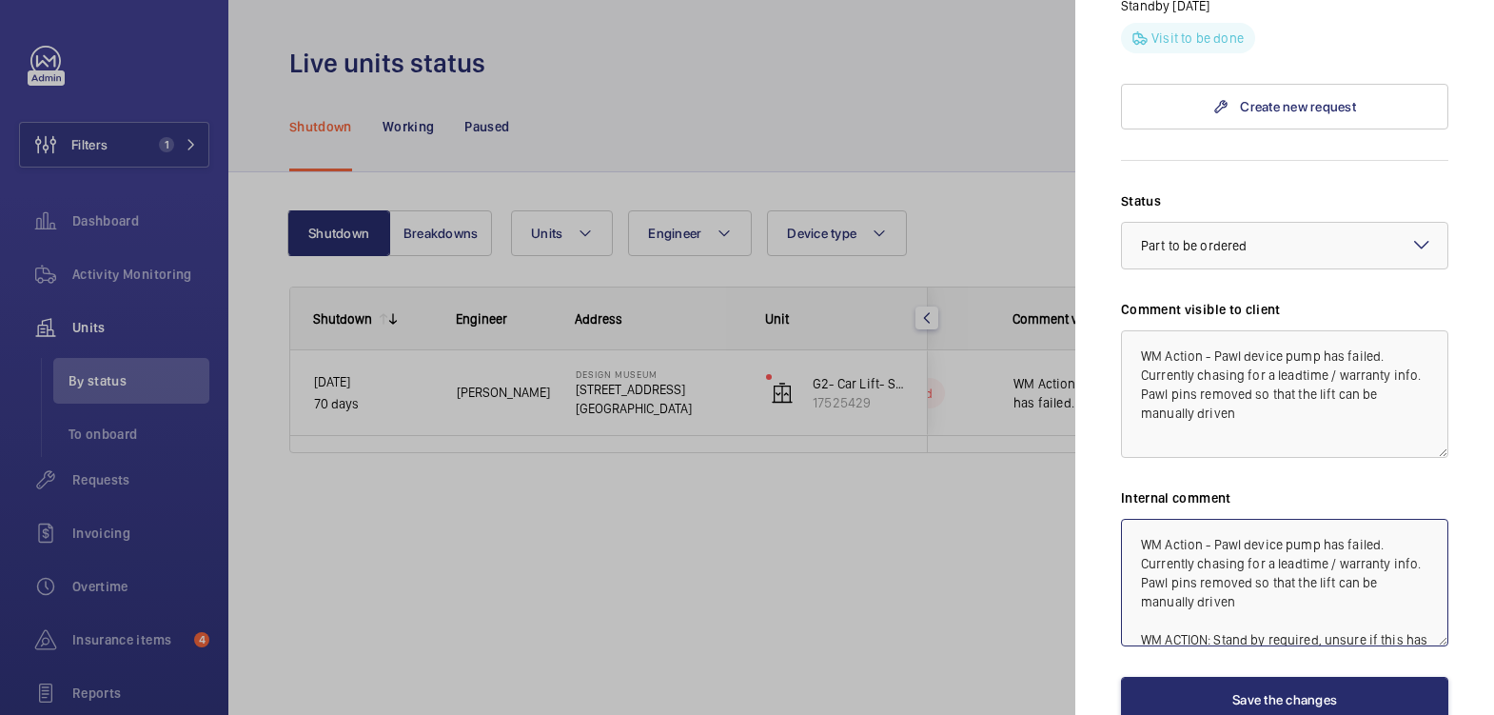
scroll to position [1380, 0]
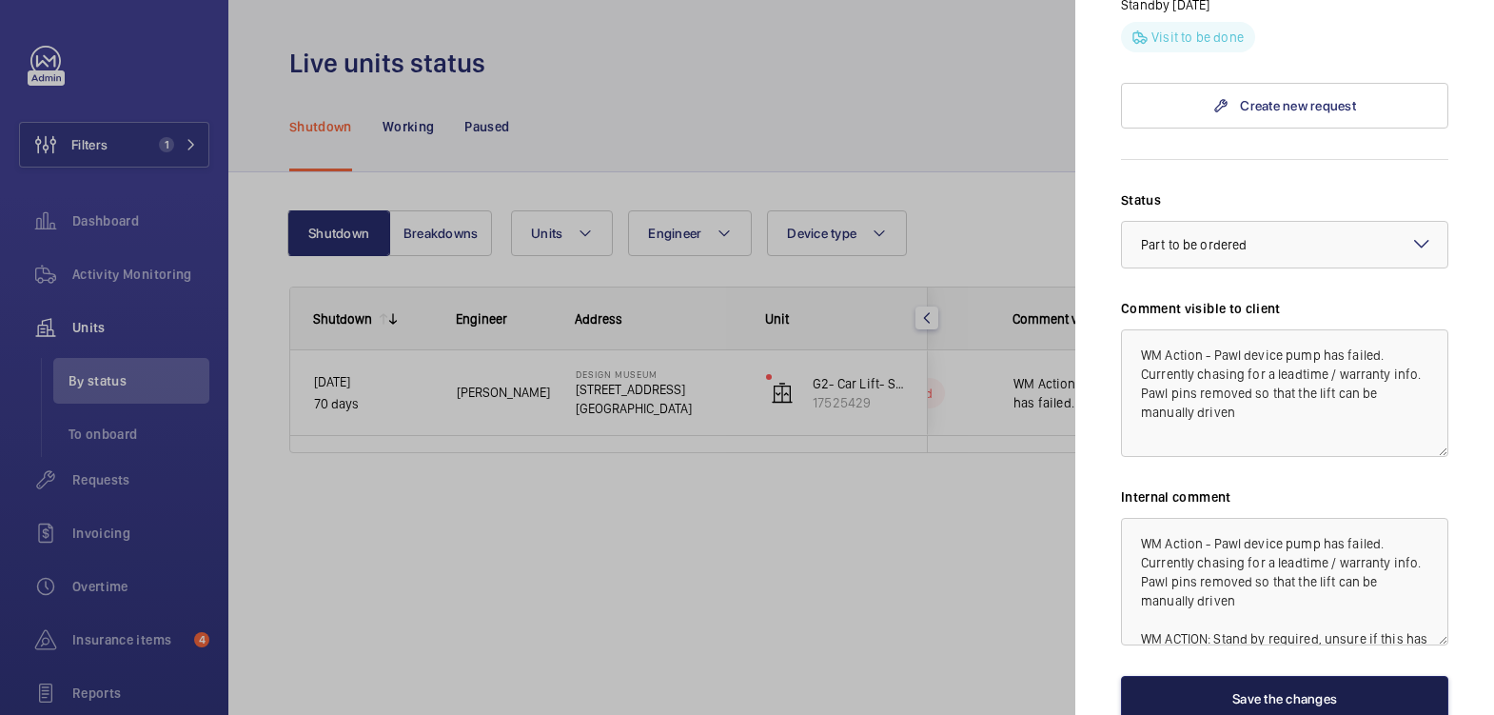
click at [1338, 699] on button "Save the changes" at bounding box center [1284, 699] width 327 height 46
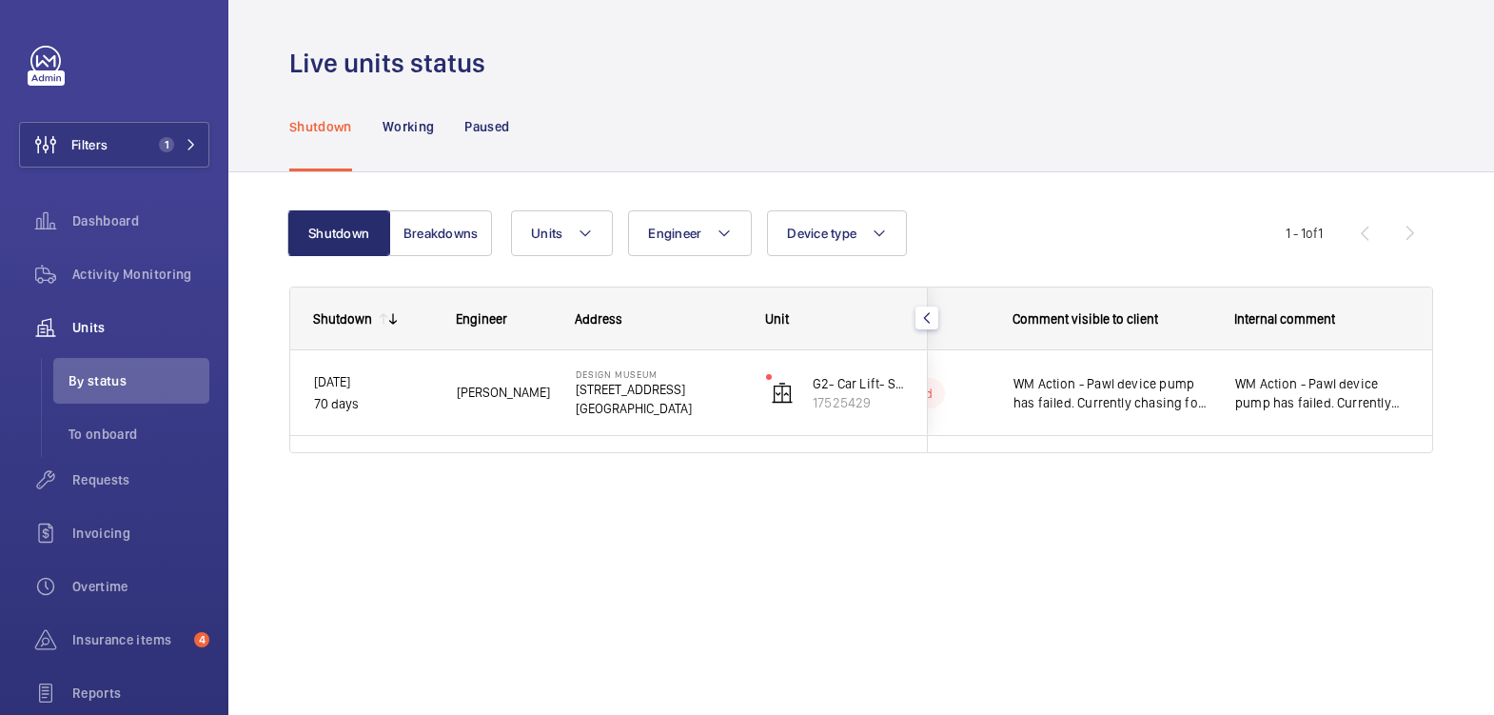
scroll to position [0, 0]
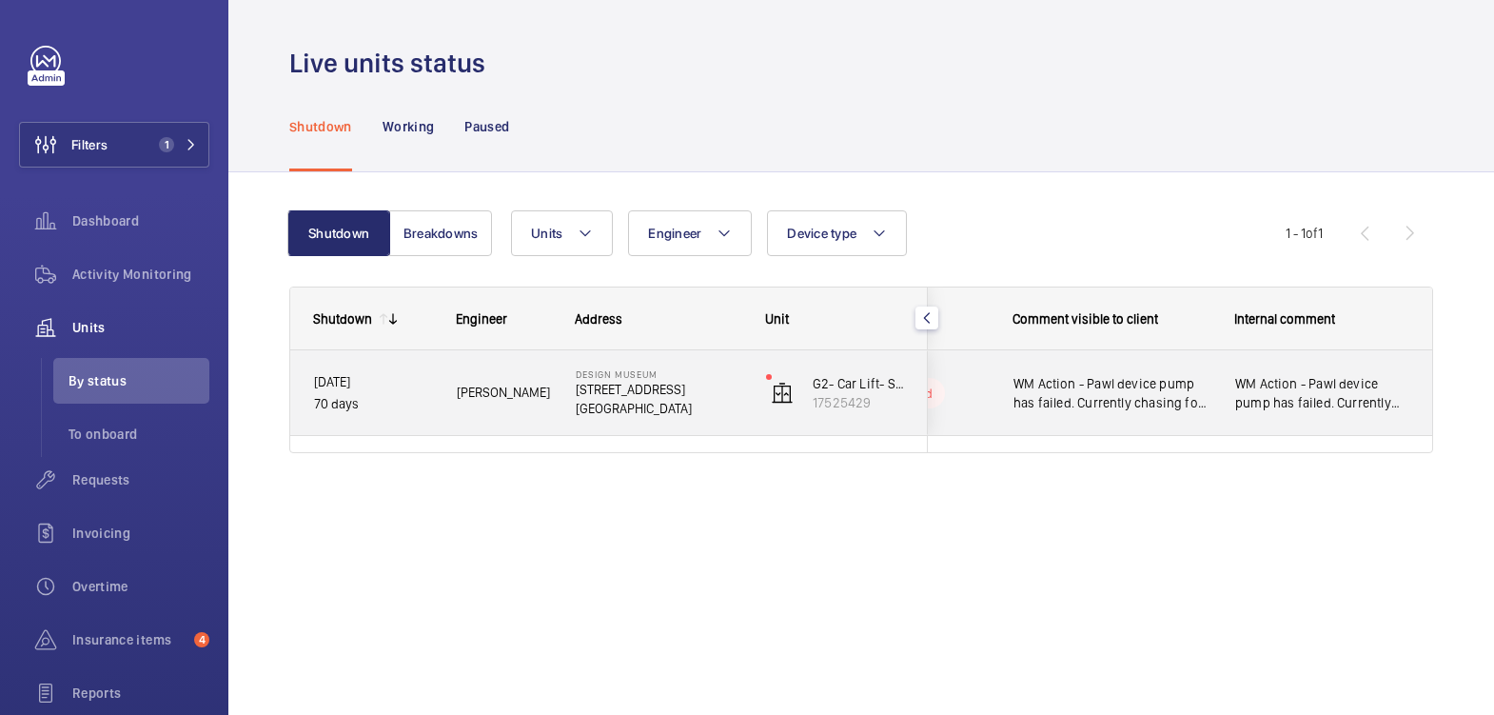
click at [1344, 406] on span "WM Action - Pawl device pump has failed. Currently chasing for a leadtime / war…" at bounding box center [1322, 393] width 174 height 38
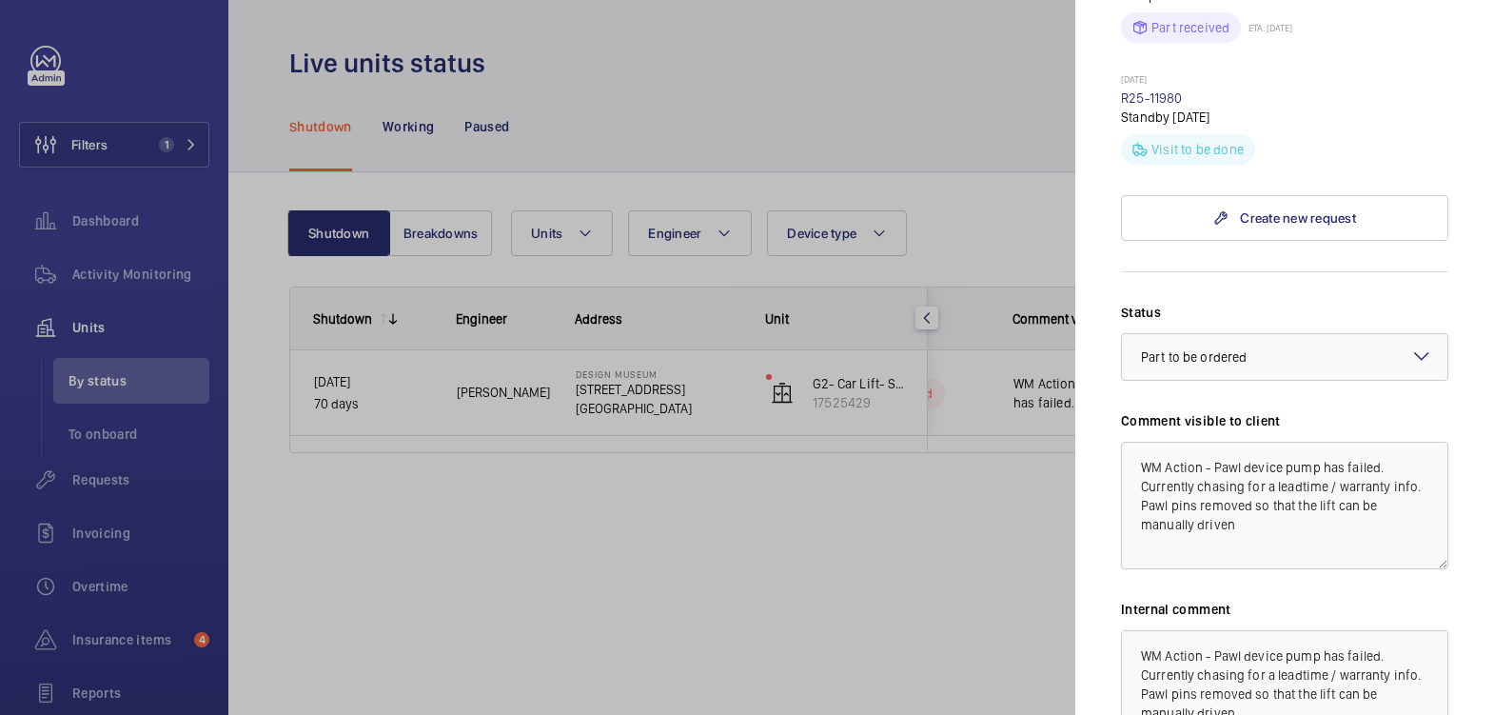
scroll to position [1385, 0]
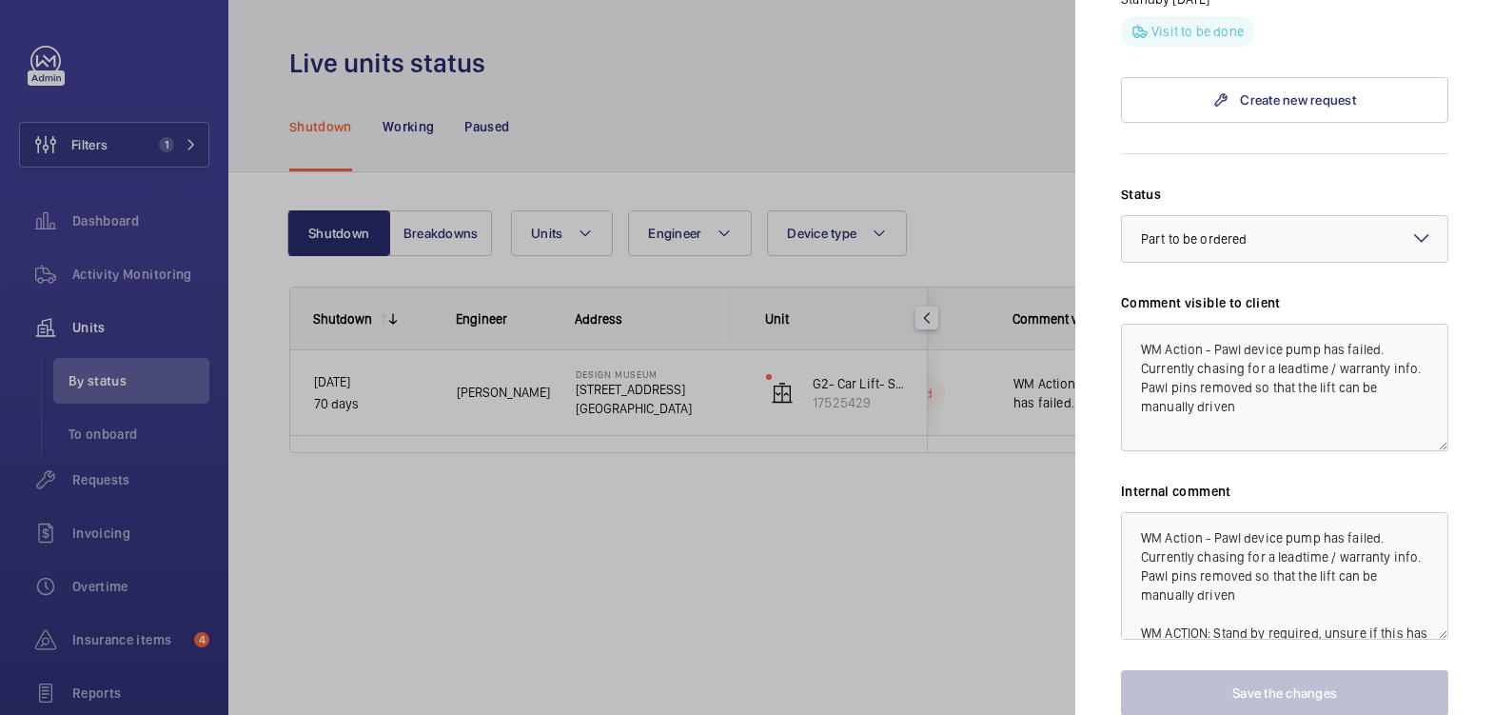
click at [1119, 419] on mat-sidenav "Stopped unit Design Museum [STREET_ADDRESS][GEOGRAPHIC_DATA]- [GEOGRAPHIC_DATA]…" at bounding box center [1284, 357] width 419 height 715
click at [1137, 416] on textarea "WM Action - Pawl device pump has failed. Currently chasing for a leadtime / war…" at bounding box center [1284, 386] width 327 height 127
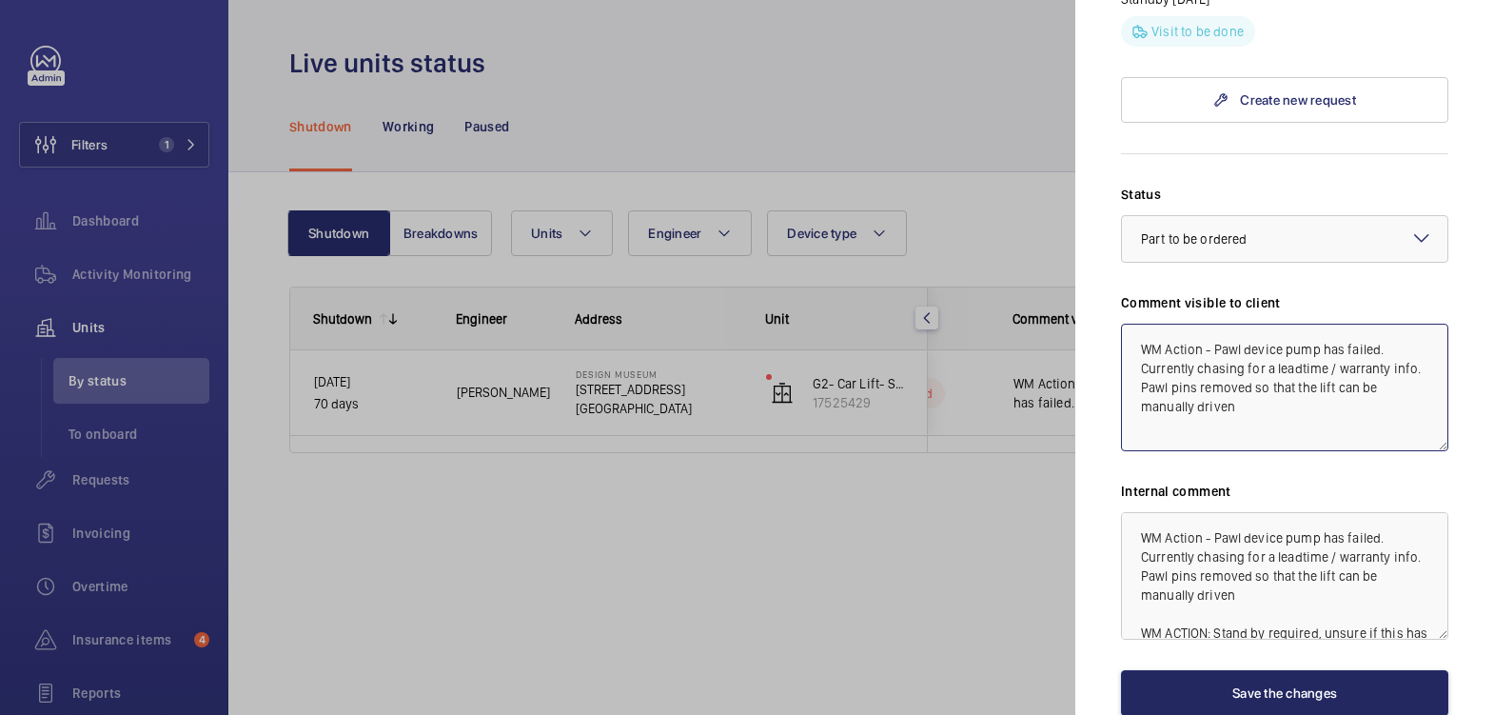
type textarea "WM Action - Pawl device pump has failed. Currently chasing for a leadtime / war…"
click at [1356, 699] on button "Save the changes" at bounding box center [1284, 693] width 327 height 46
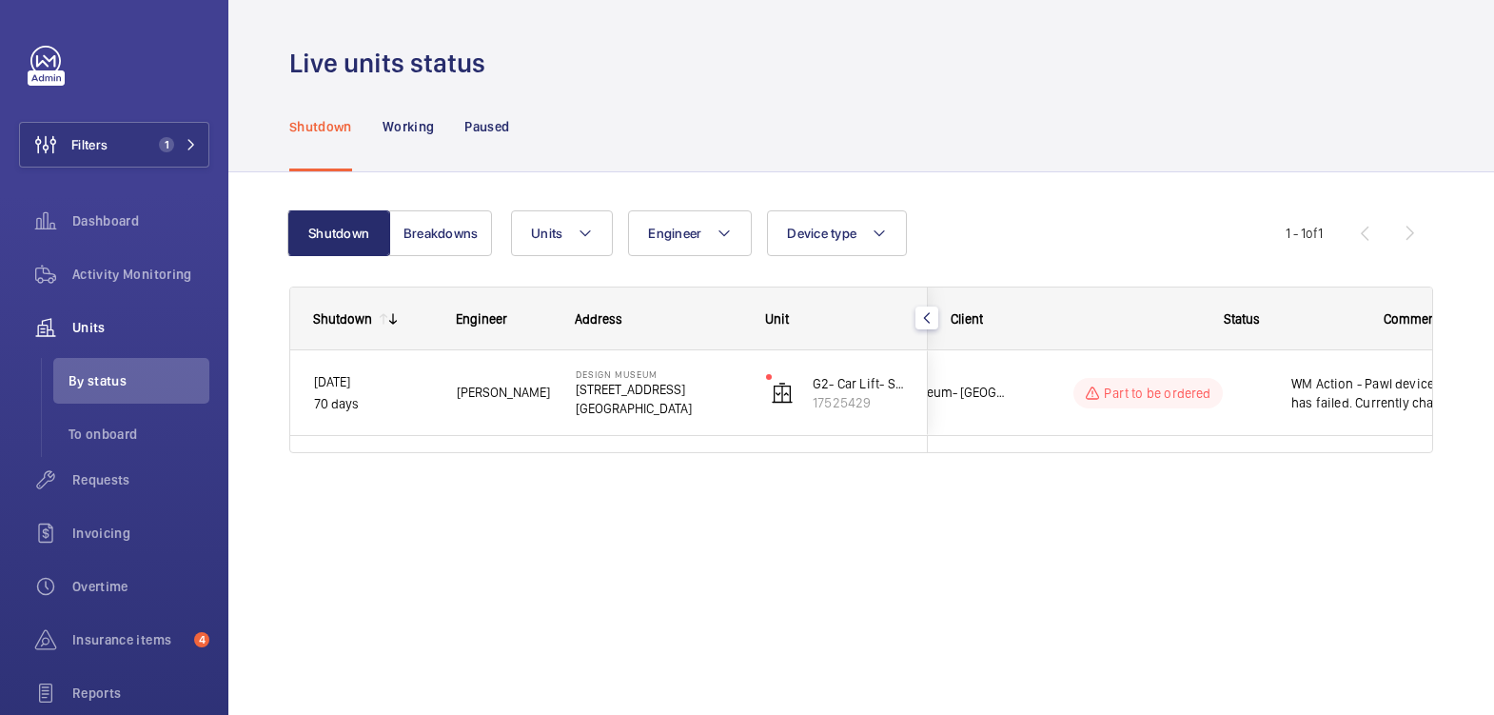
scroll to position [0, 0]
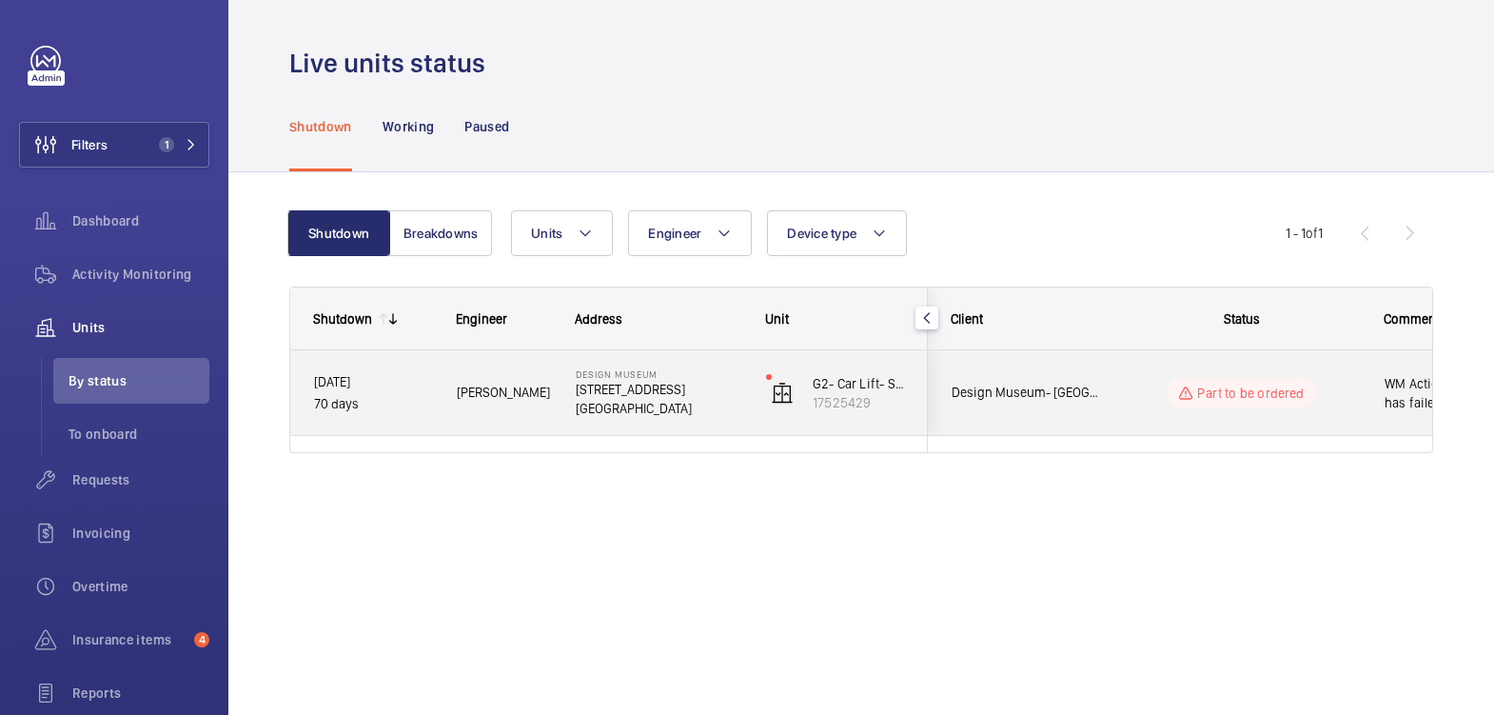
click at [1120, 409] on div "Part to be ordered" at bounding box center [1230, 393] width 260 height 69
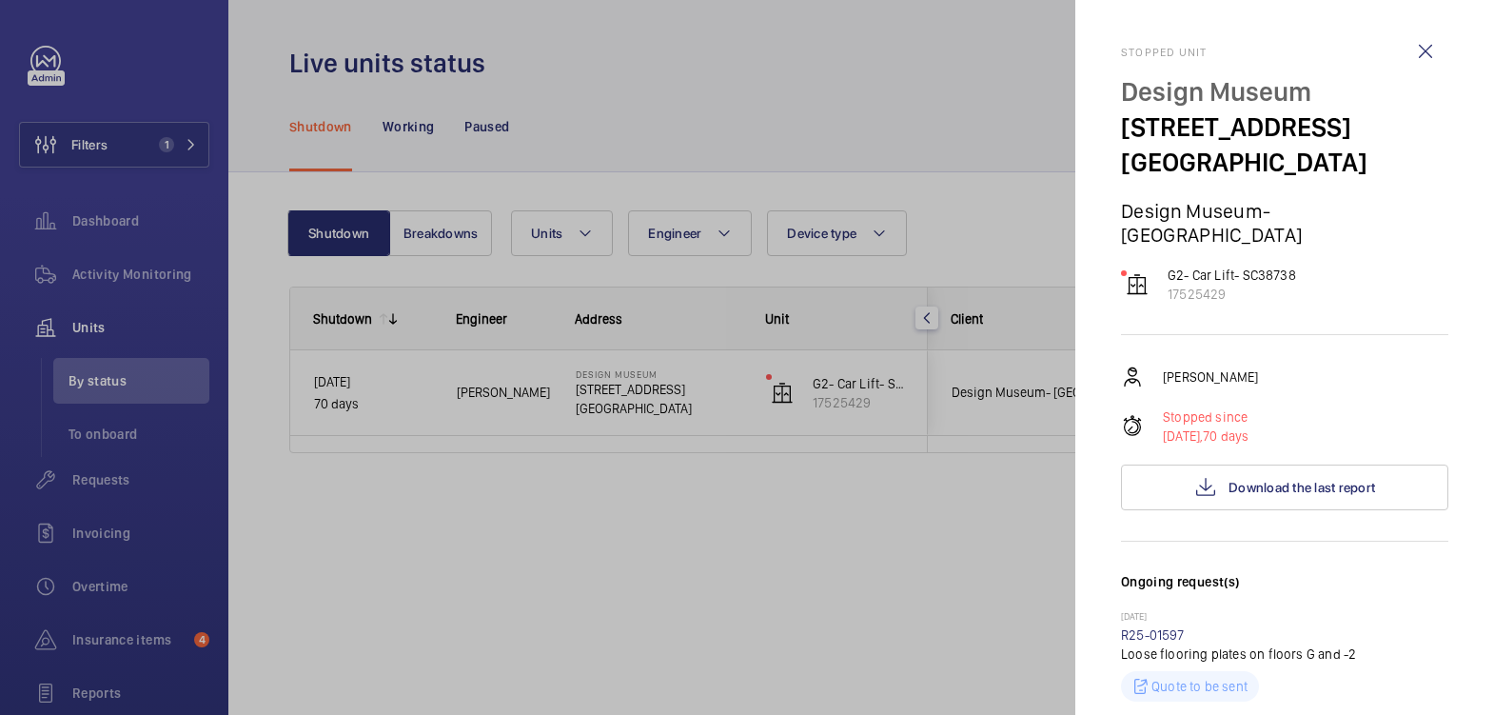
click at [901, 577] on div at bounding box center [747, 357] width 1494 height 715
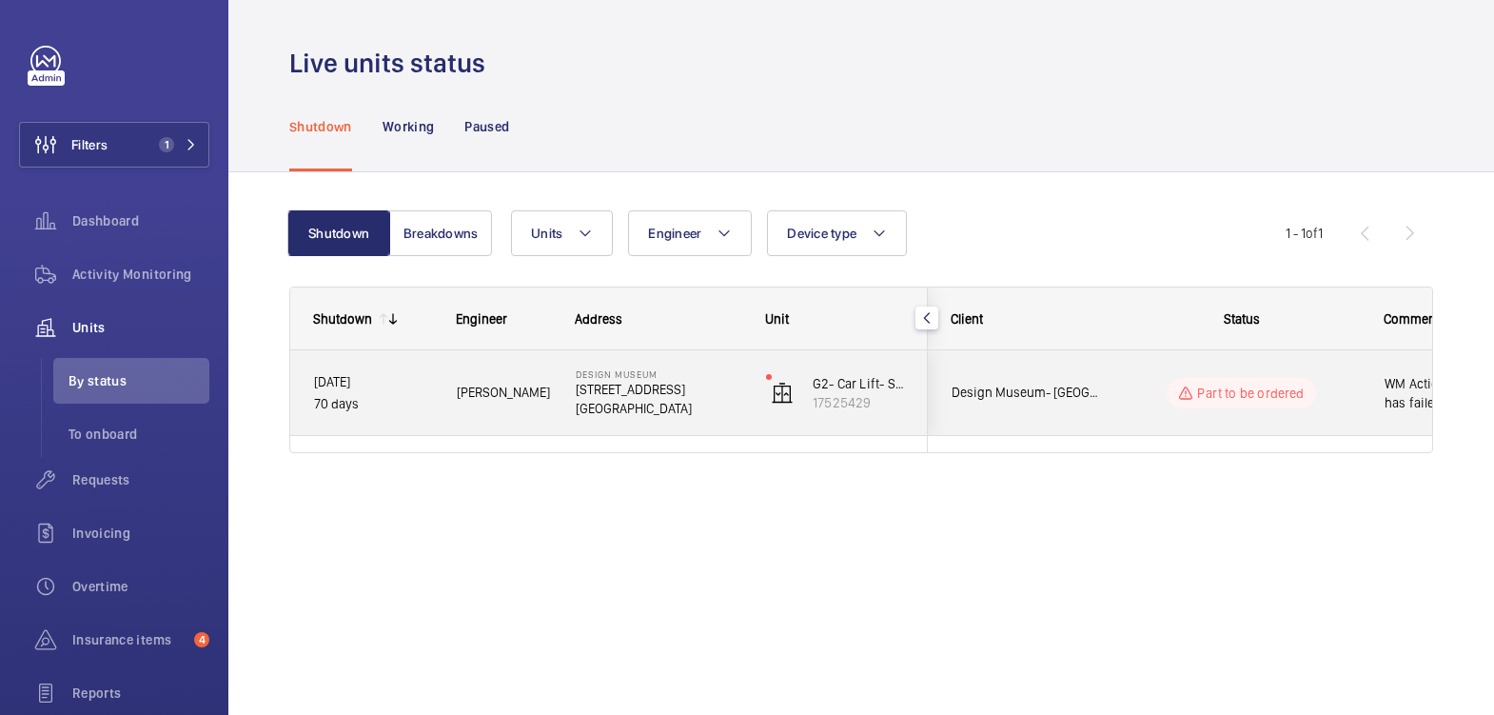
click at [1148, 411] on div "Part to be ordered" at bounding box center [1230, 393] width 260 height 69
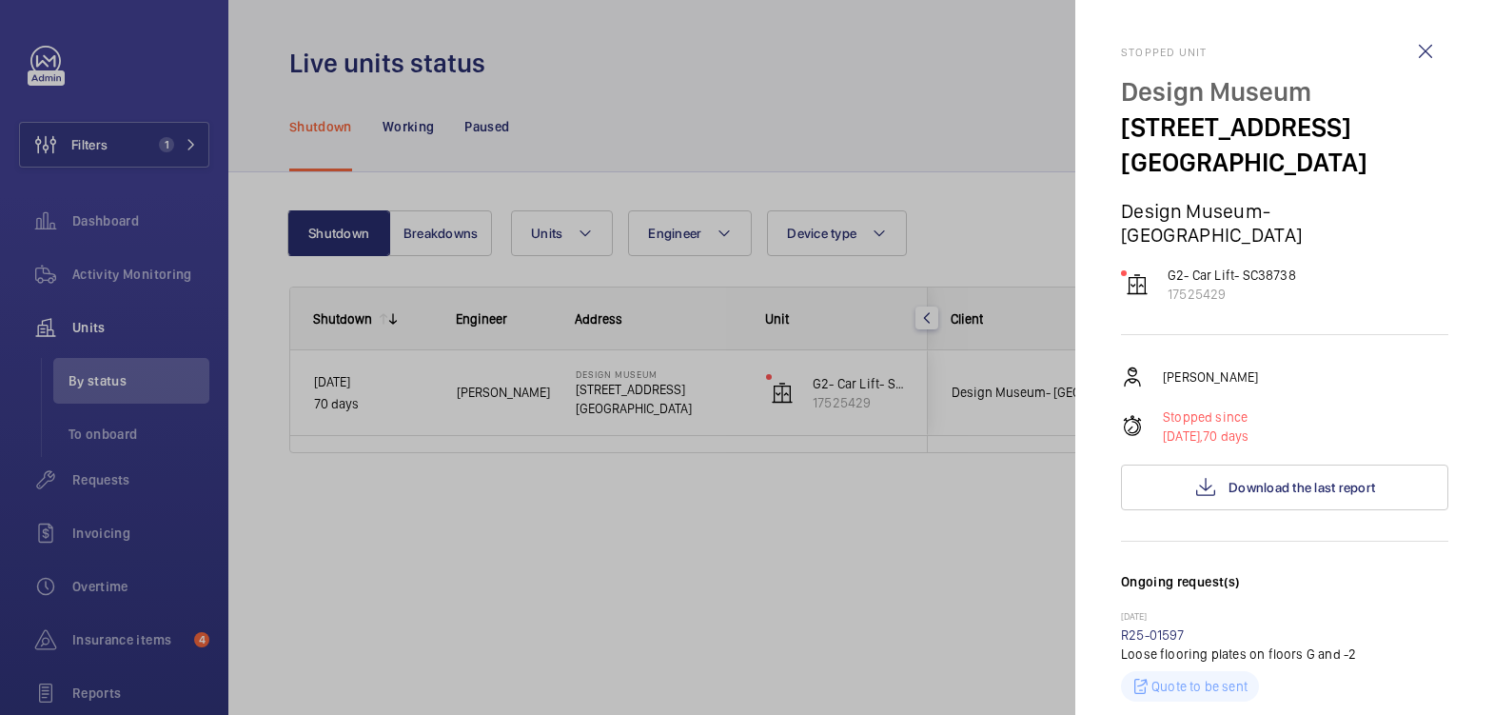
click at [1410, 50] on wm-front-icon-button at bounding box center [1425, 52] width 46 height 46
click at [1410, 50] on div "Stopped unit Design Museum [STREET_ADDRESS][GEOGRAPHIC_DATA]- [GEOGRAPHIC_DATA]…" at bounding box center [1284, 357] width 327 height 715
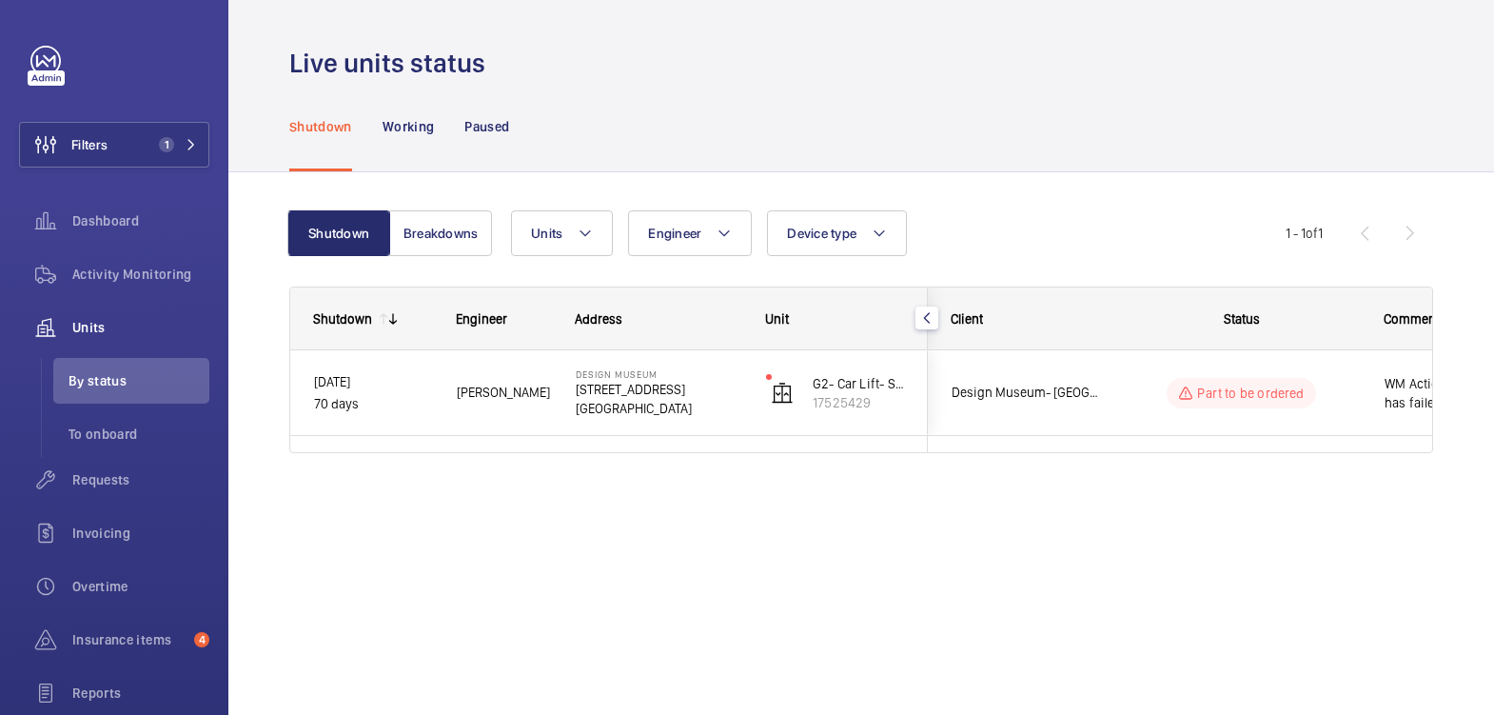
click at [898, 105] on mat-sidenav-container "Filters 1 Dashboard Activity Monitoring Units By status To onboard Requests Inv…" at bounding box center [747, 357] width 1494 height 715
drag, startPoint x: 185, startPoint y: 294, endPoint x: 149, endPoint y: 288, distance: 35.7
click at [185, 293] on div "Activity Monitoring" at bounding box center [114, 274] width 190 height 46
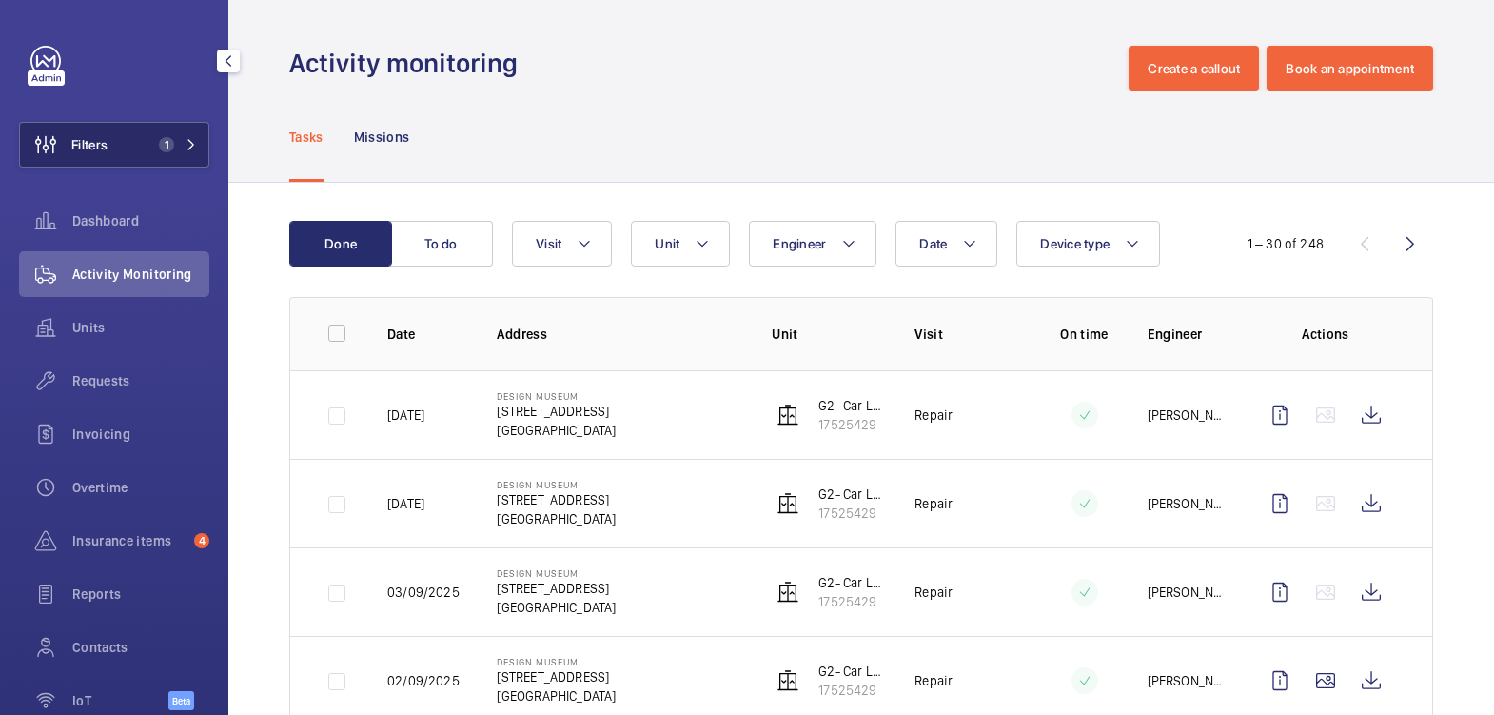
click at [151, 143] on span "1" at bounding box center [162, 144] width 23 height 15
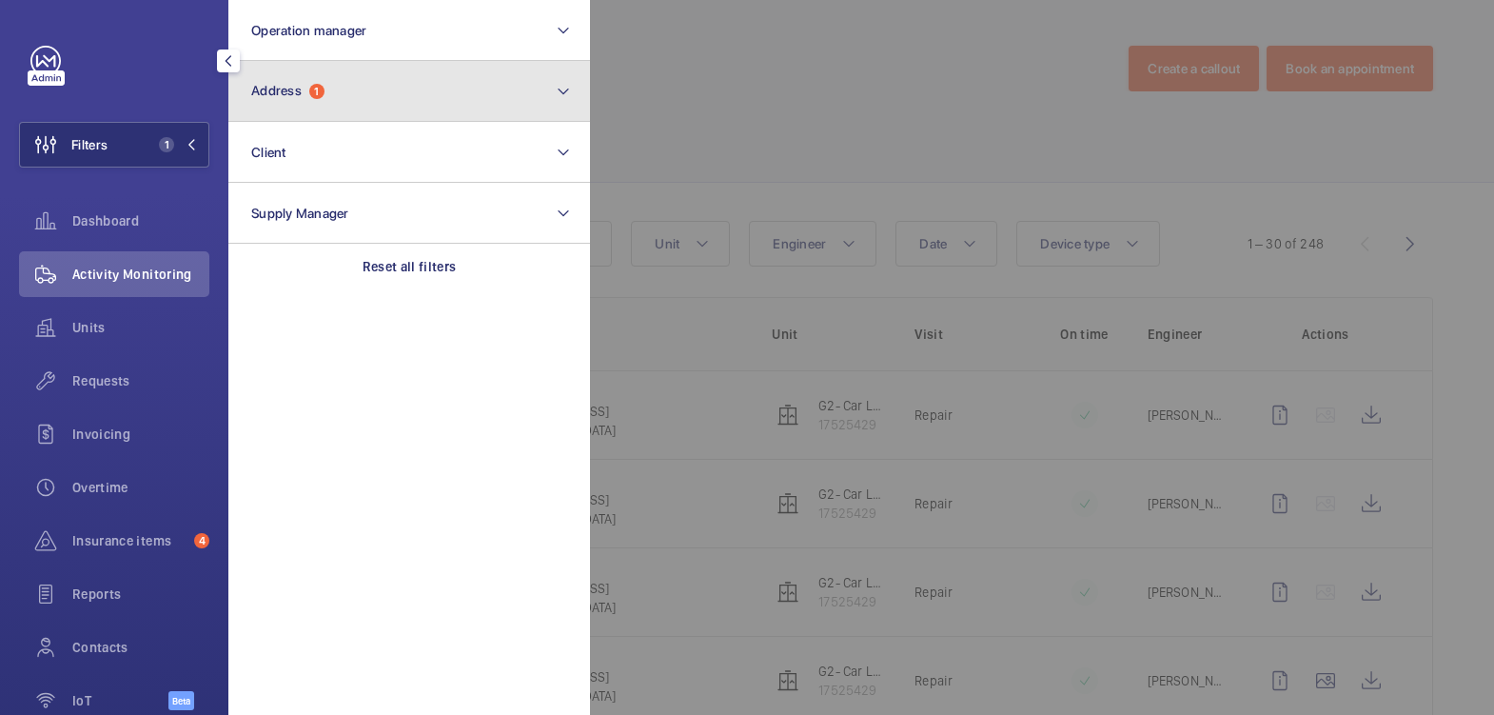
click at [329, 87] on button "Address 1" at bounding box center [409, 91] width 362 height 61
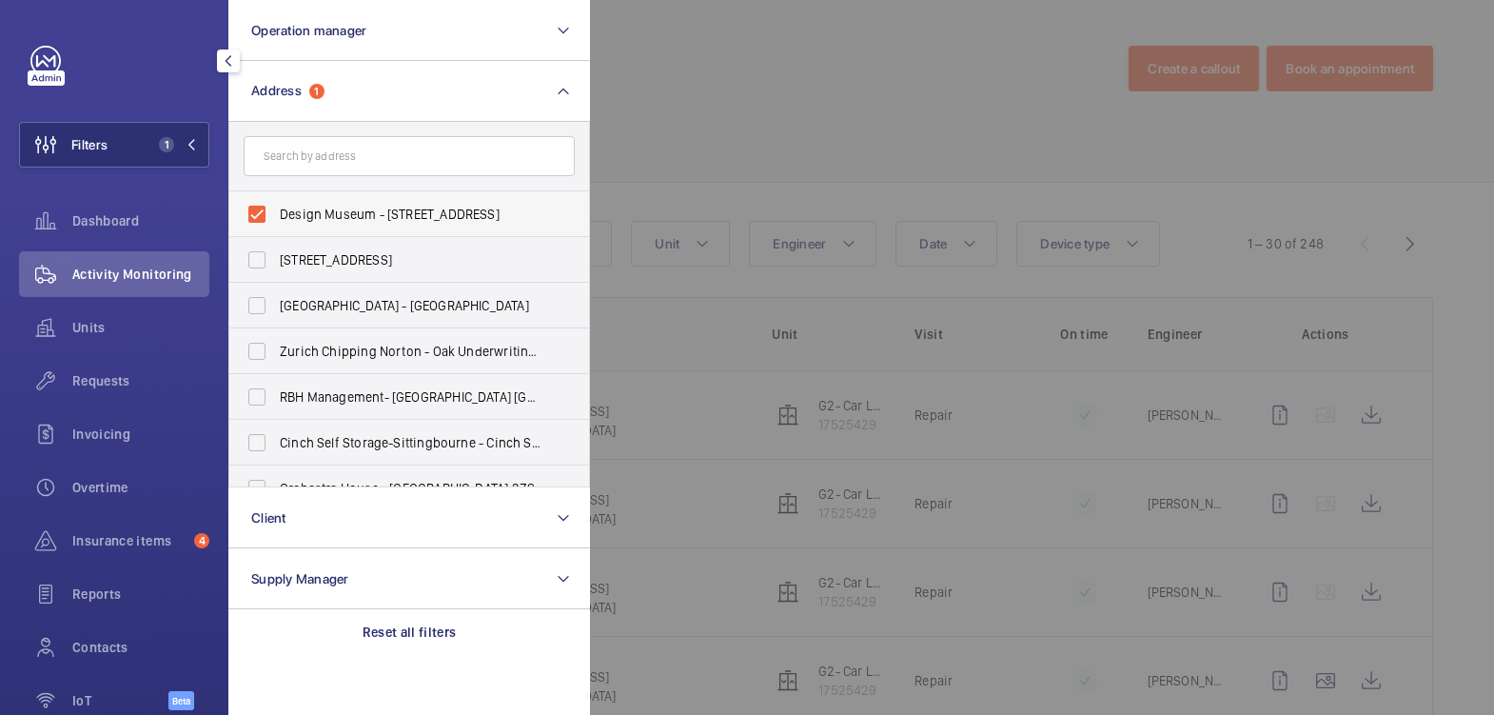
click at [338, 205] on span "Design Museum - [STREET_ADDRESS]" at bounding box center [411, 214] width 262 height 19
click at [276, 205] on input "Design Museum - [STREET_ADDRESS]" at bounding box center [257, 214] width 38 height 38
checkbox input "false"
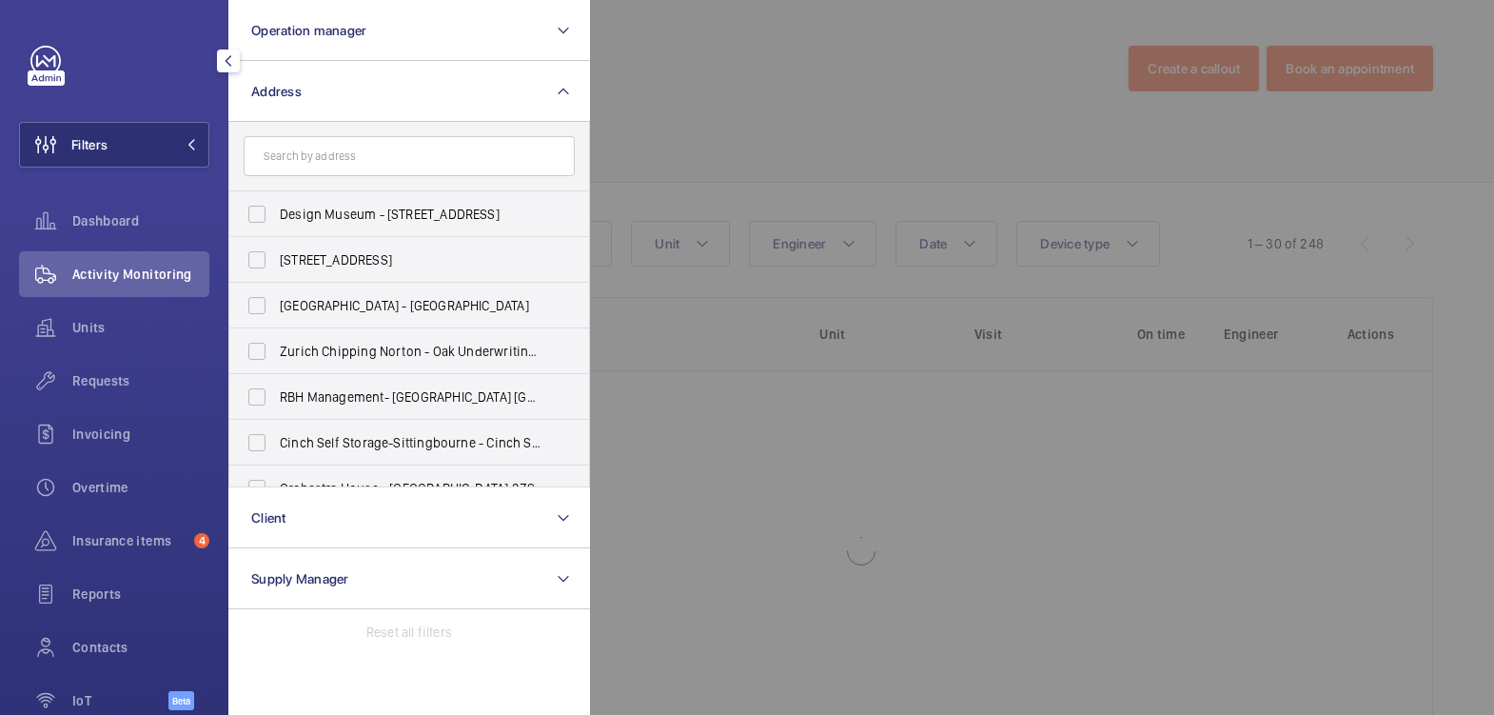
click at [720, 63] on div at bounding box center [1337, 357] width 1494 height 715
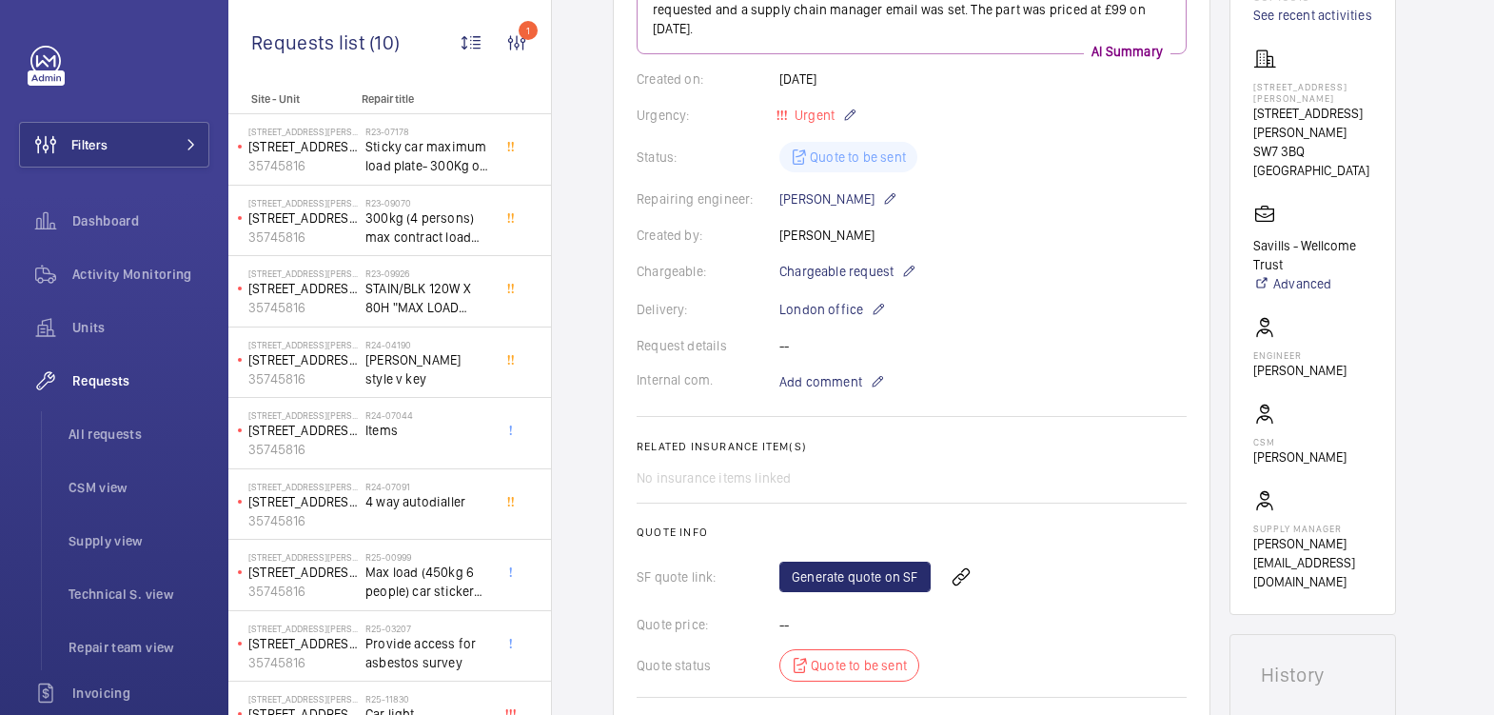
scroll to position [321, 0]
